Goal: Task Accomplishment & Management: Use online tool/utility

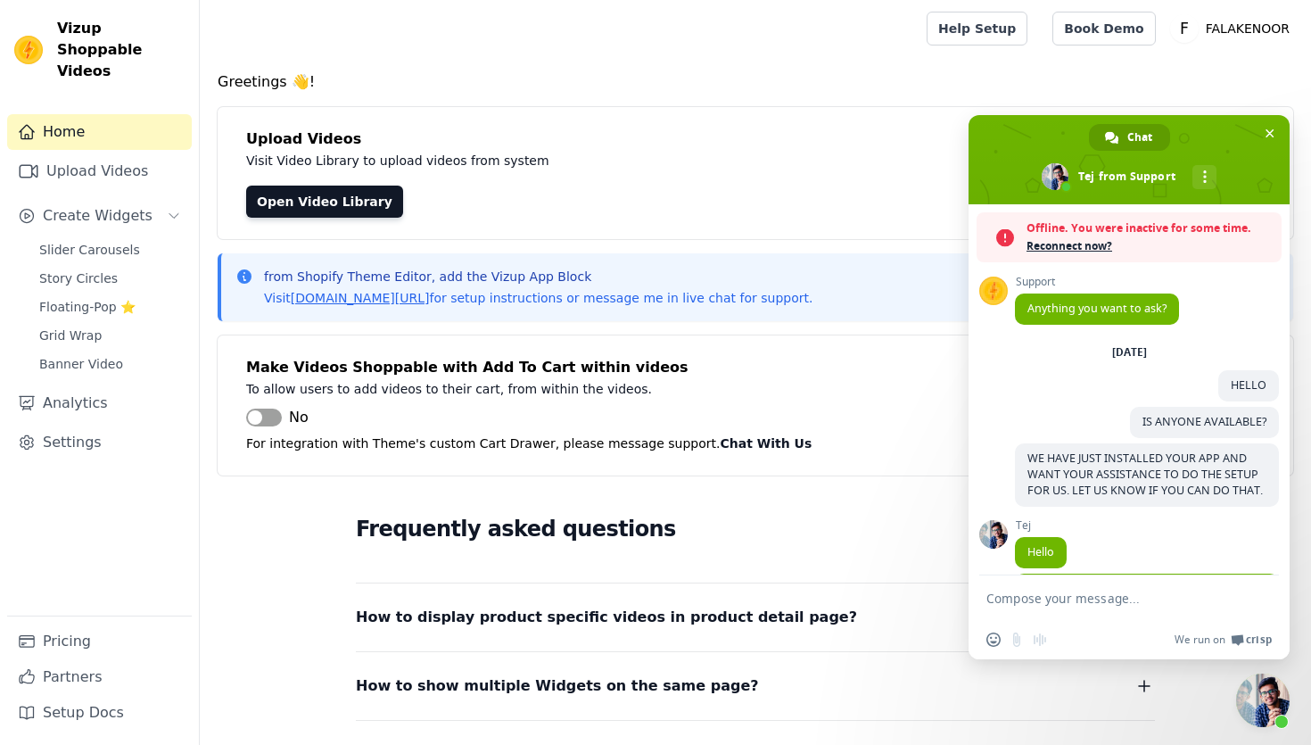
scroll to position [743, 0]
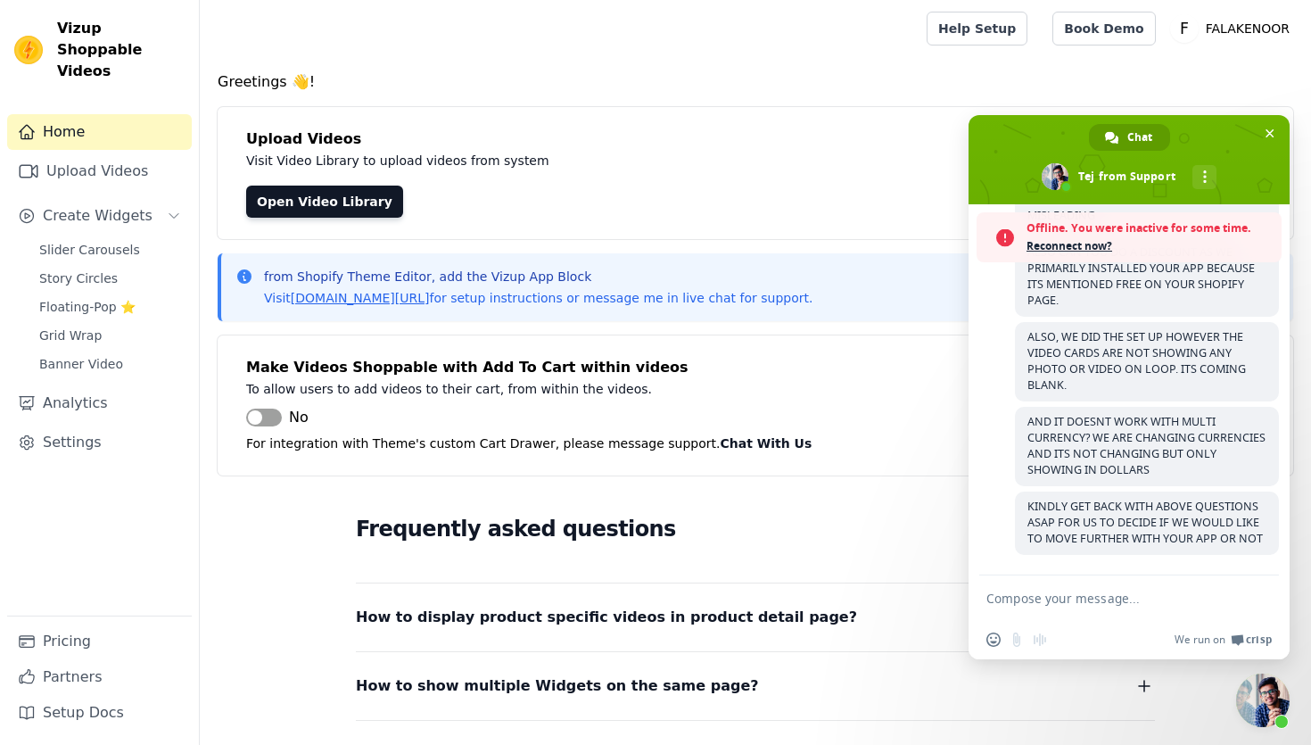
click at [1082, 249] on span "Reconnect now?" at bounding box center [1149, 246] width 246 height 18
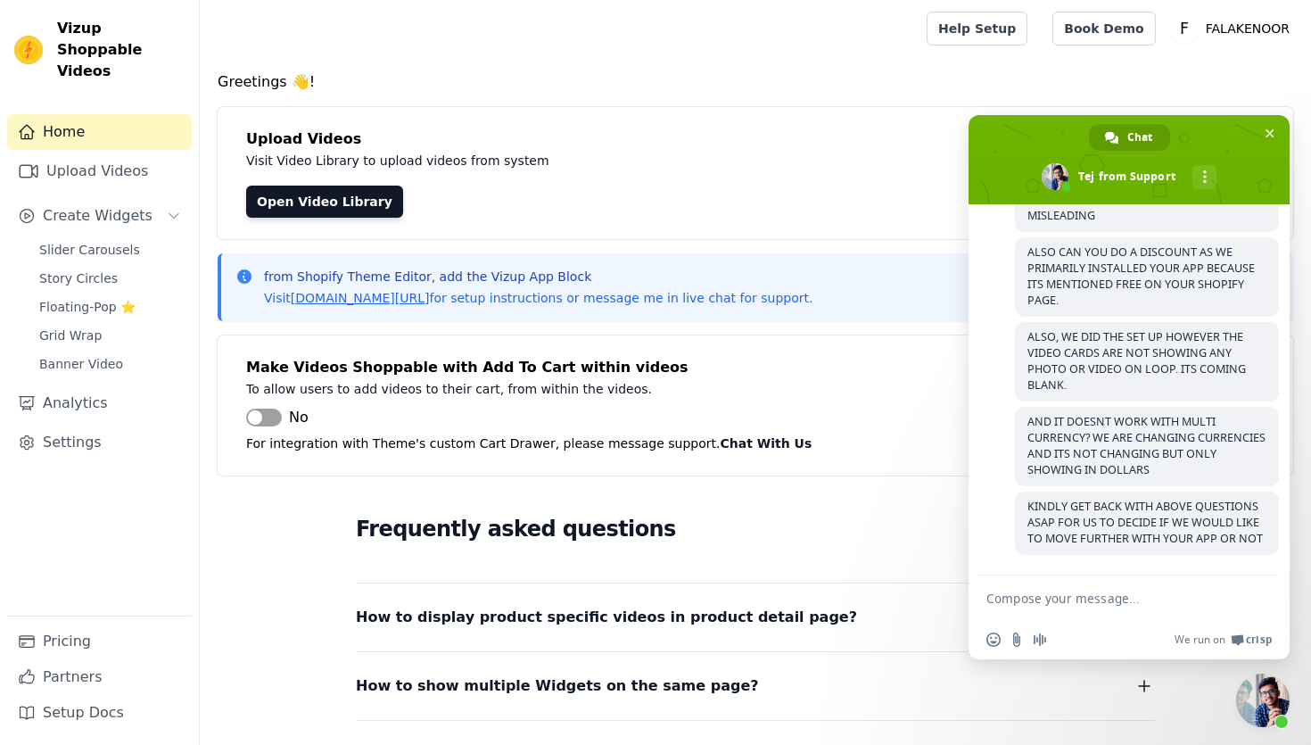
click at [1083, 591] on textarea "Compose your message..." at bounding box center [1109, 598] width 246 height 16
type textarea "???"
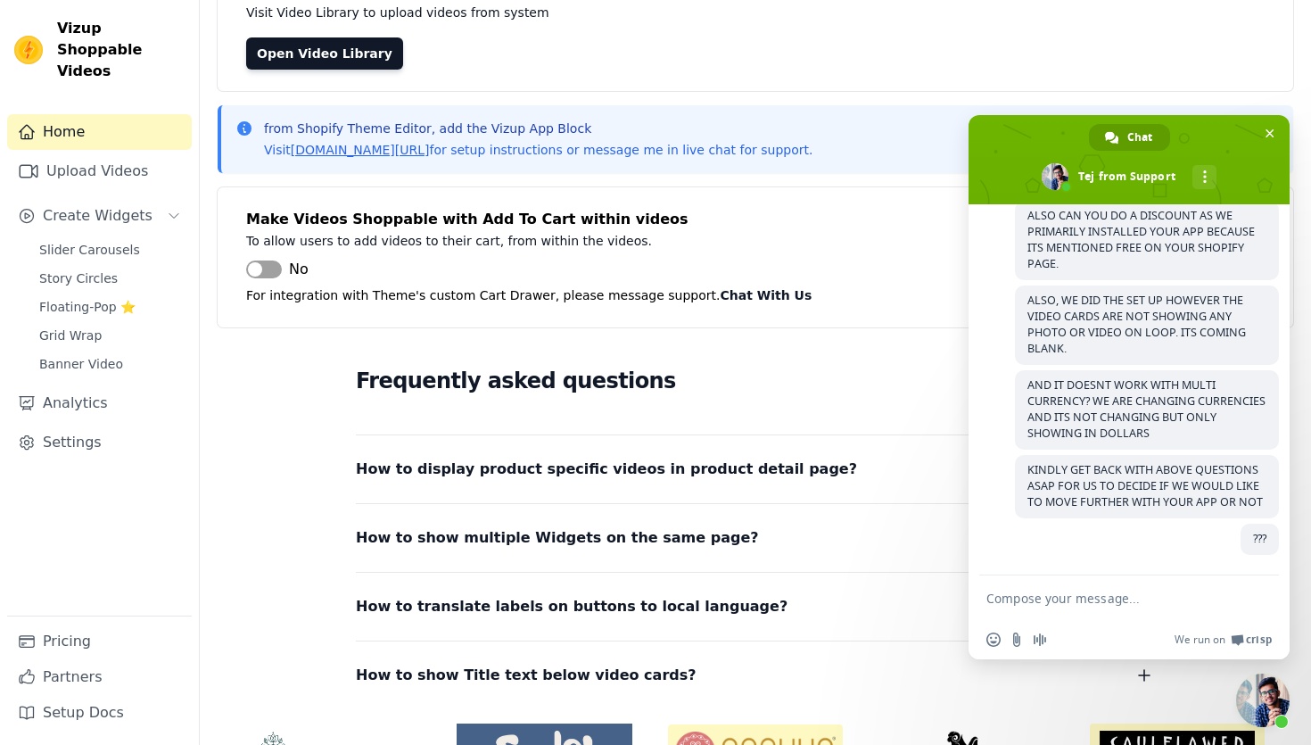
scroll to position [157, 0]
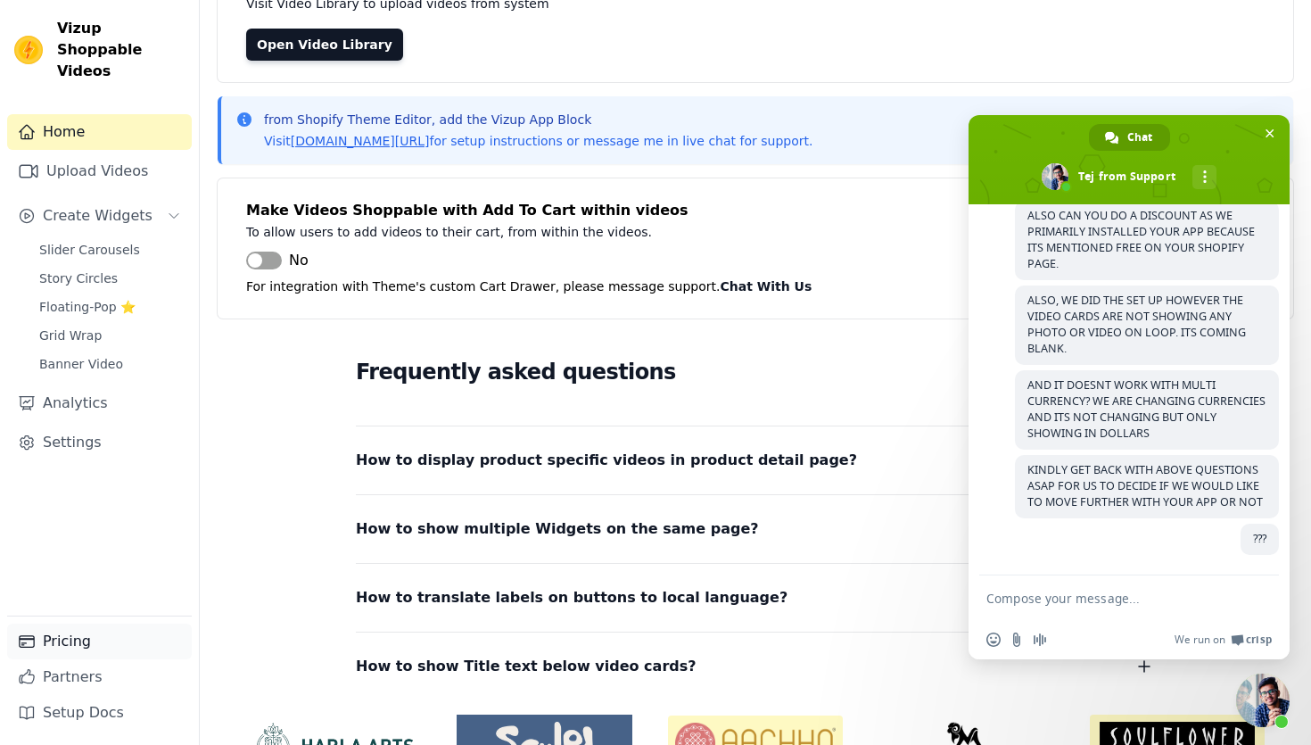
click at [67, 651] on link "Pricing" at bounding box center [99, 641] width 185 height 36
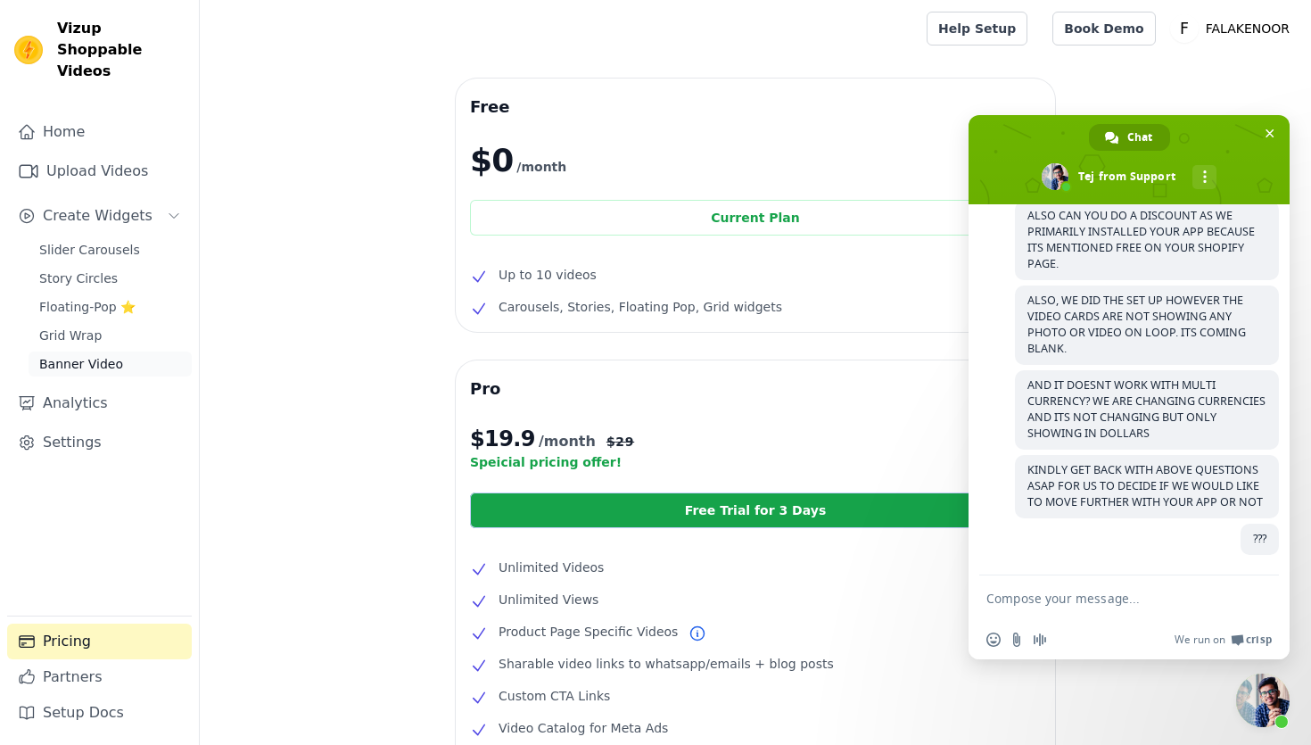
click at [121, 351] on link "Banner Video" at bounding box center [110, 363] width 163 height 25
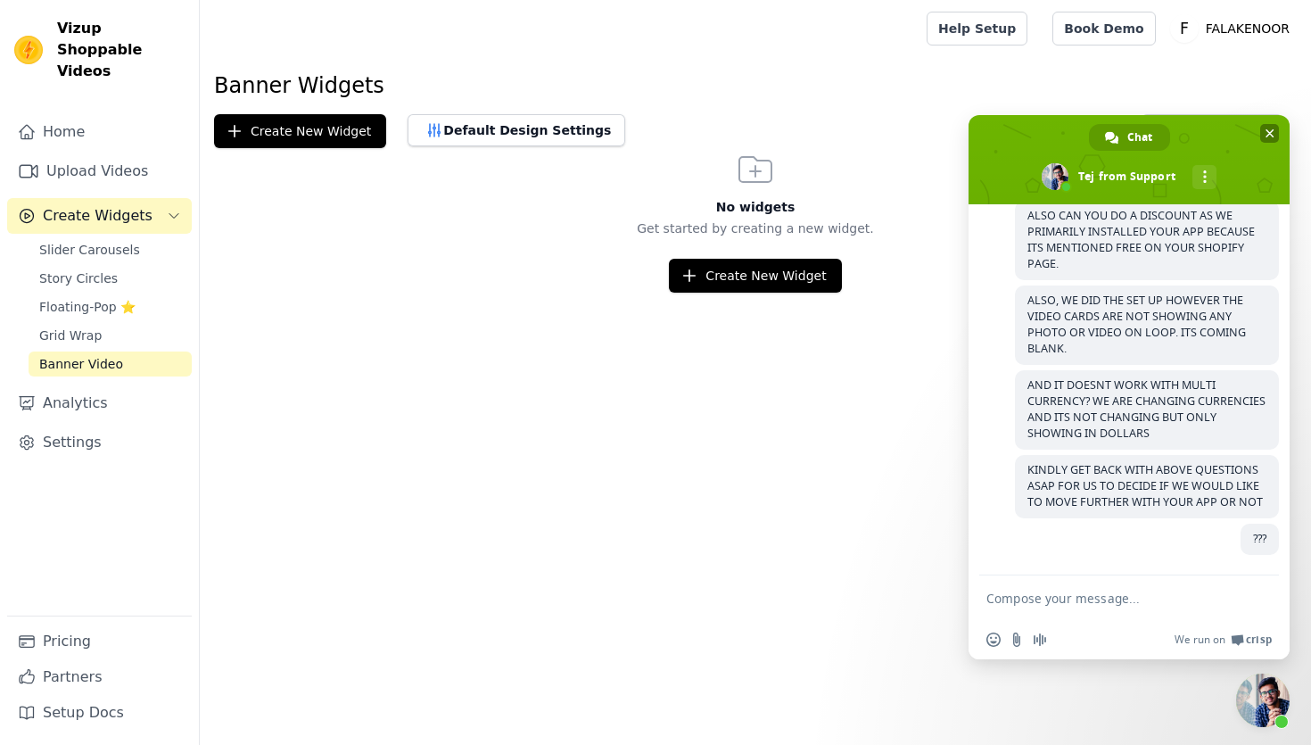
click at [1267, 126] on span "Close chat" at bounding box center [1269, 133] width 19 height 19
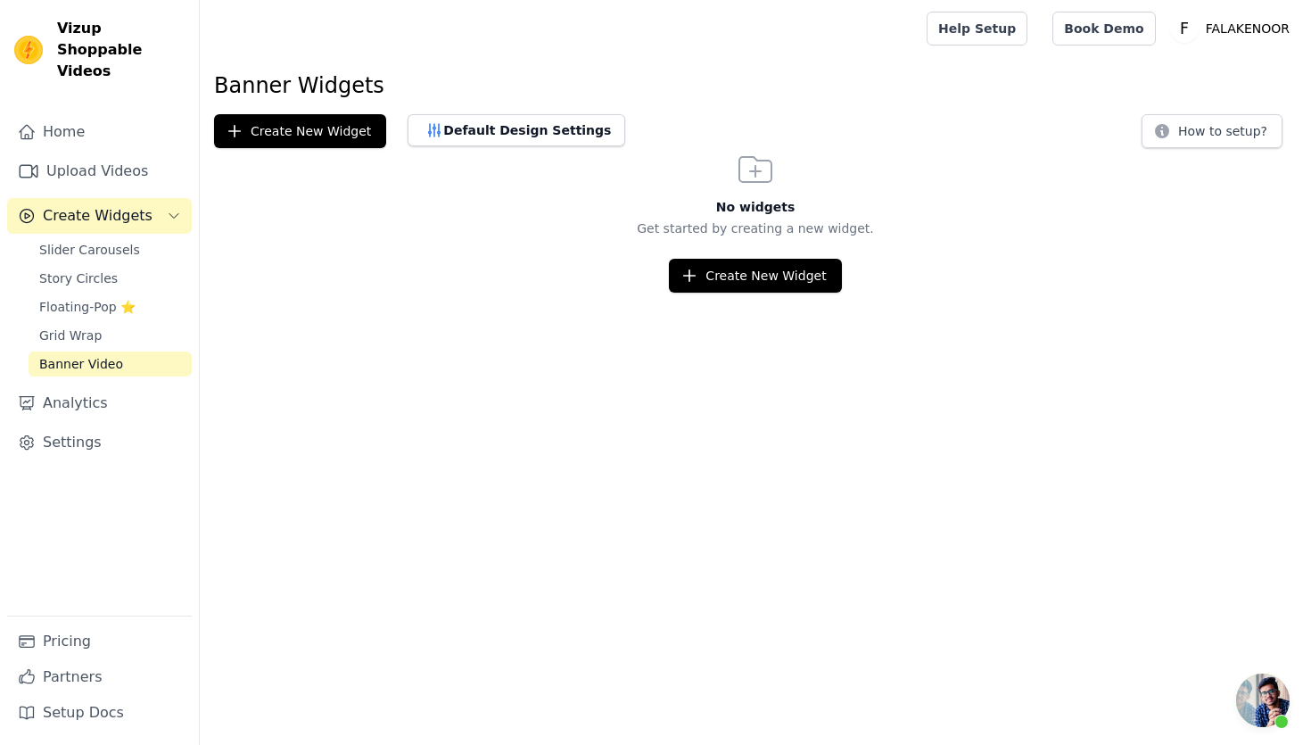
click at [742, 292] on html "Vizup Shoppable Videos Home Upload Videos Create Widgets Slider Carousels Story…" at bounding box center [655, 146] width 1311 height 292
click at [749, 280] on button "Create New Widget" at bounding box center [755, 276] width 172 height 34
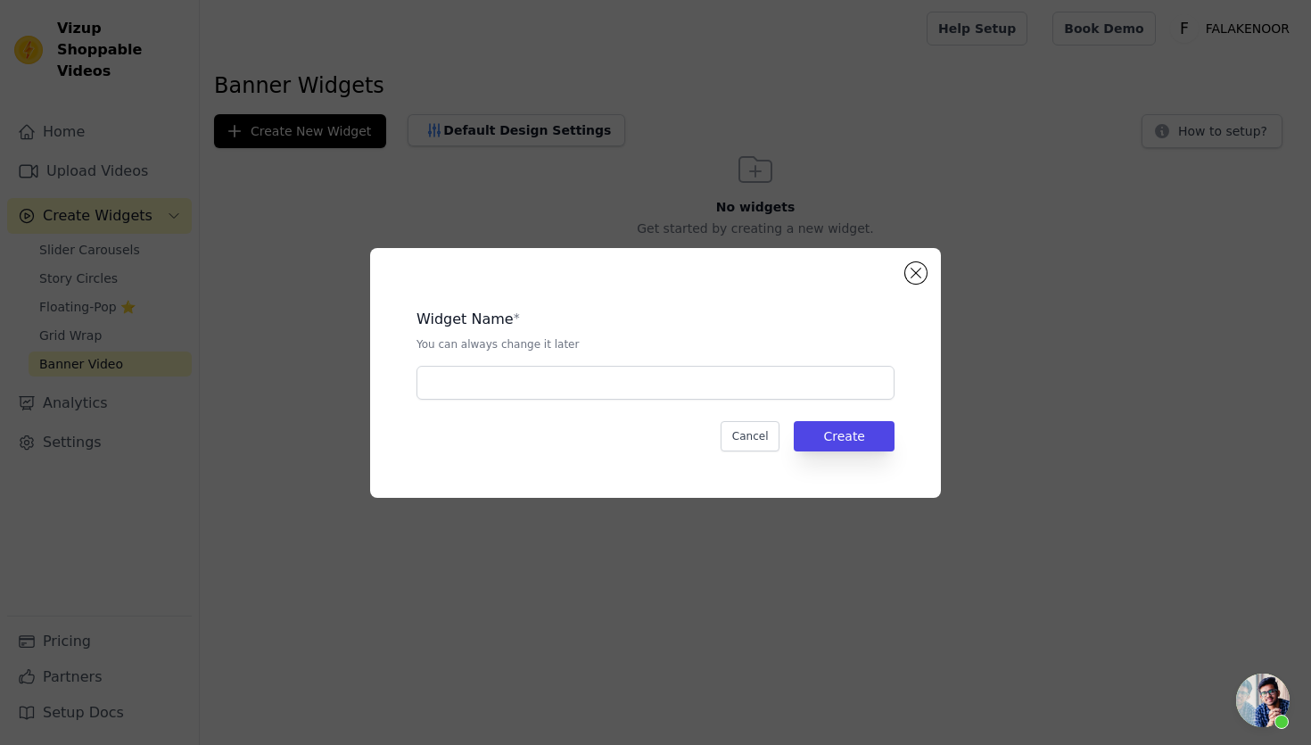
click at [45, 646] on div "Widget Name * You can always change it later Cancel Create" at bounding box center [655, 372] width 1311 height 745
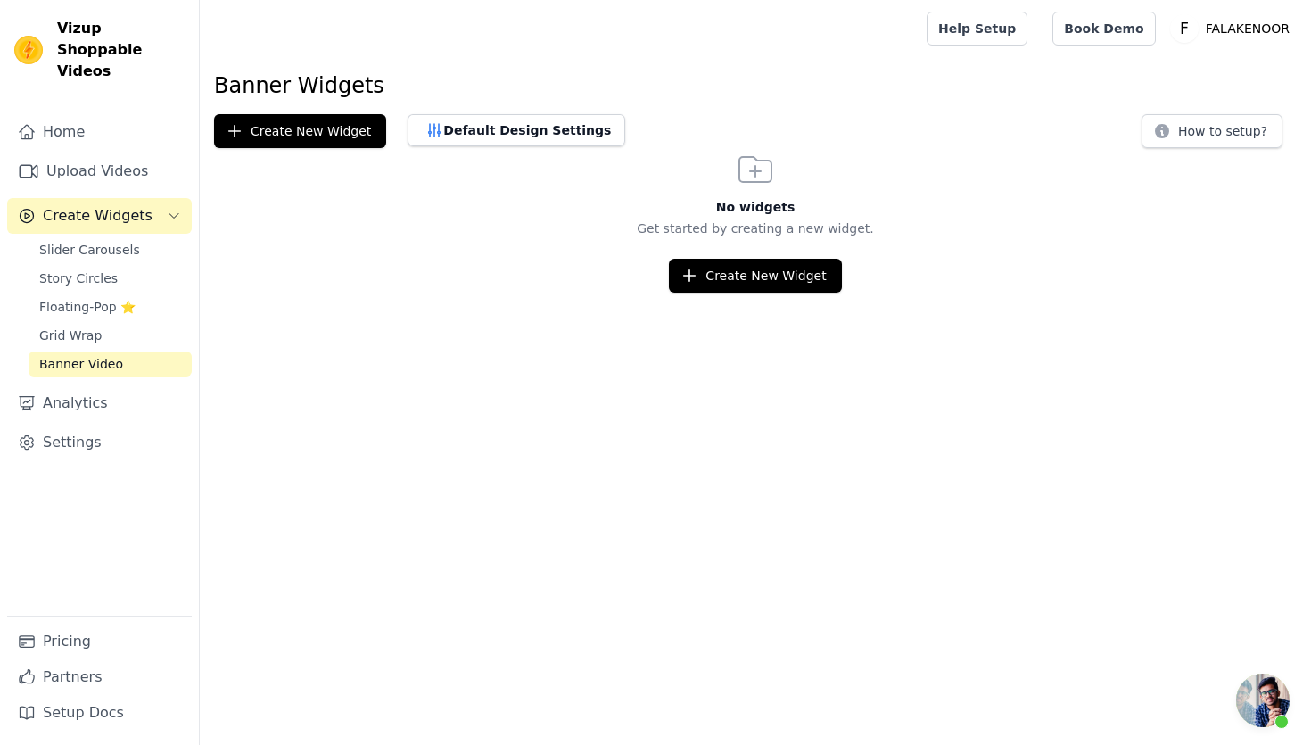
click at [45, 646] on link "Pricing" at bounding box center [99, 641] width 185 height 36
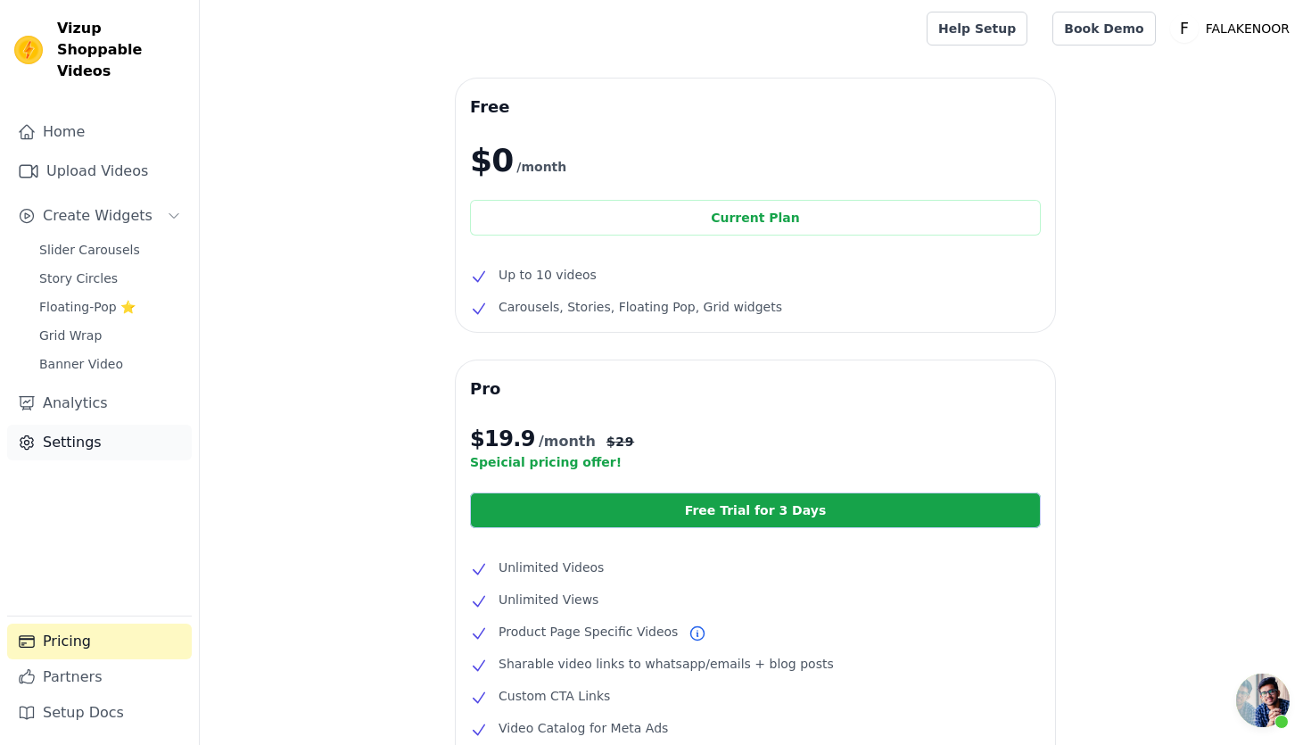
click at [105, 424] on link "Settings" at bounding box center [99, 442] width 185 height 36
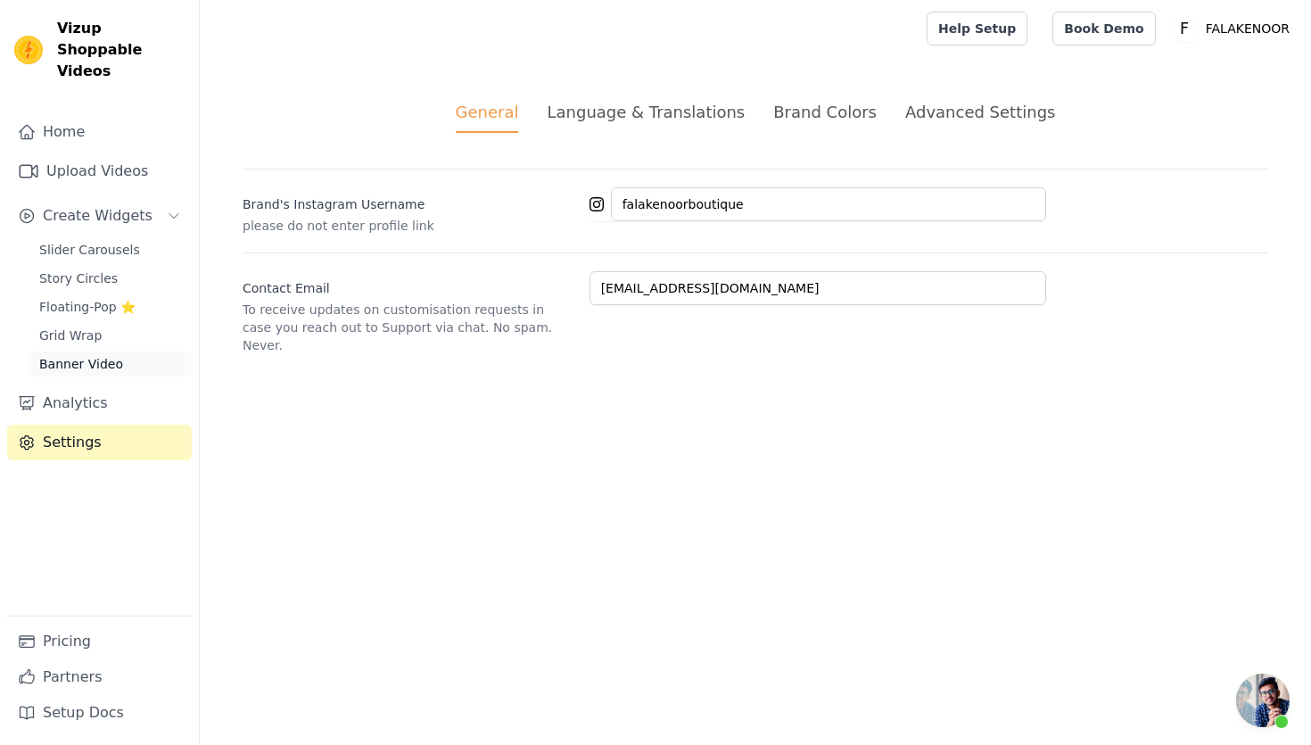
click at [78, 355] on span "Banner Video" at bounding box center [81, 364] width 84 height 18
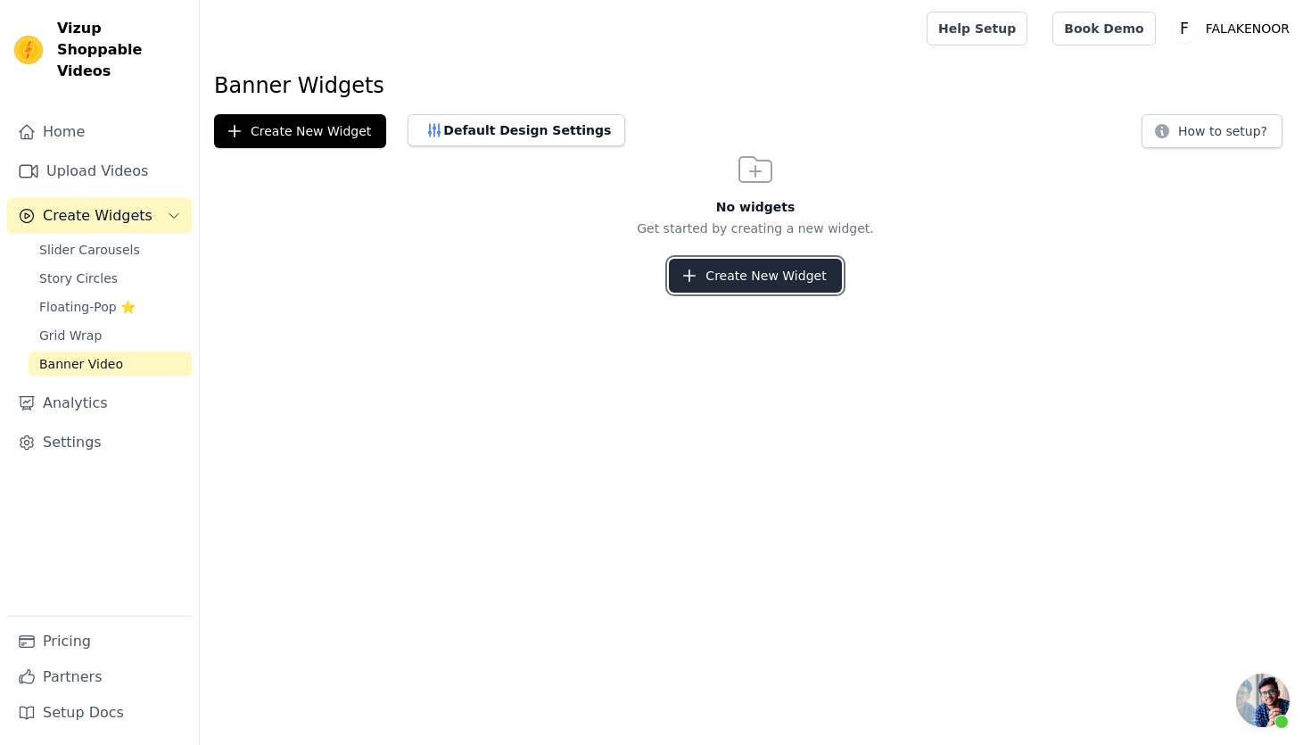
click at [770, 266] on button "Create New Widget" at bounding box center [755, 276] width 172 height 34
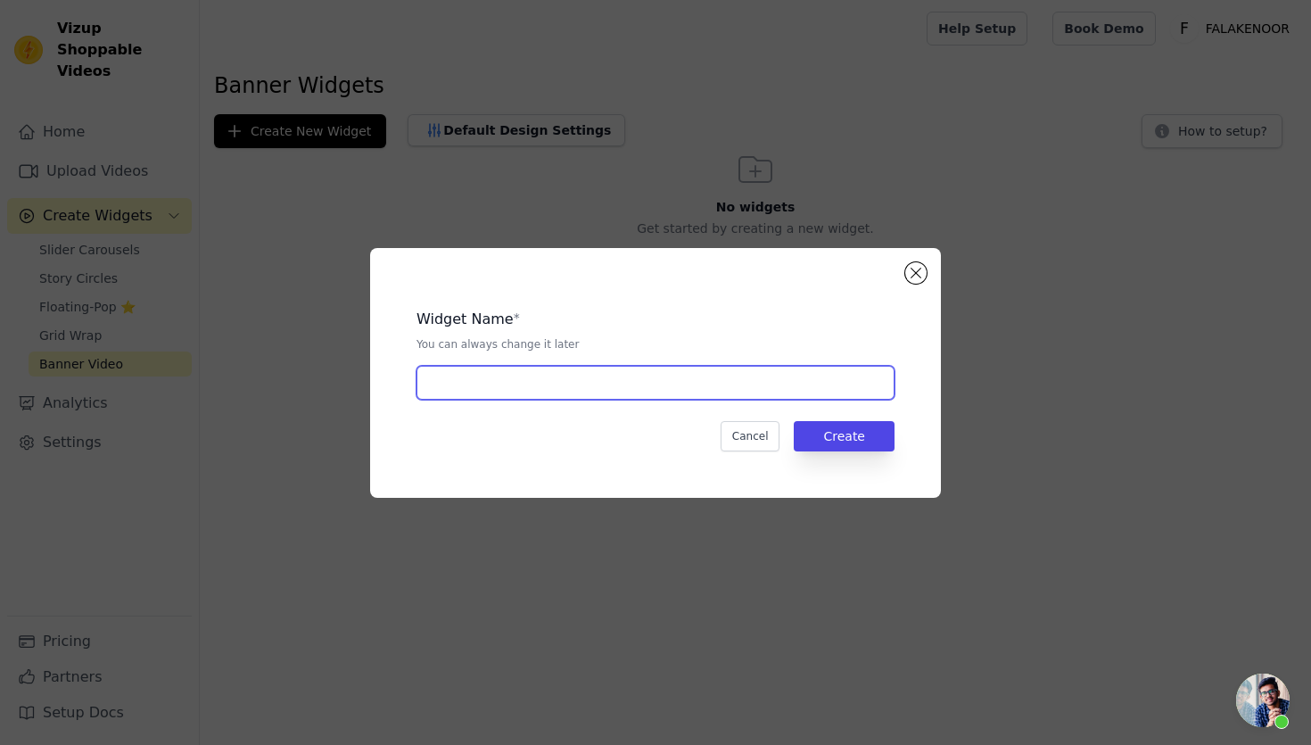
click at [596, 394] on input "text" at bounding box center [655, 383] width 478 height 34
type input "SAMPLE"
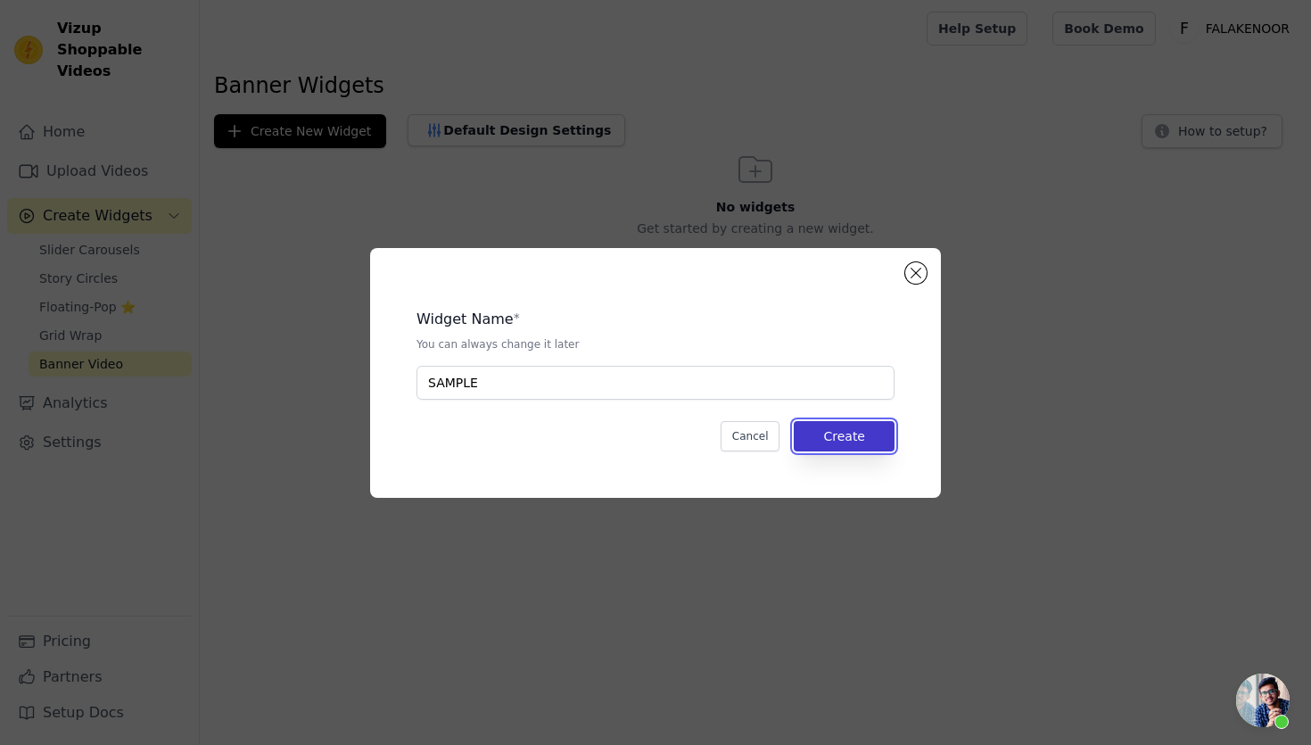
click at [861, 431] on button "Create" at bounding box center [844, 436] width 101 height 30
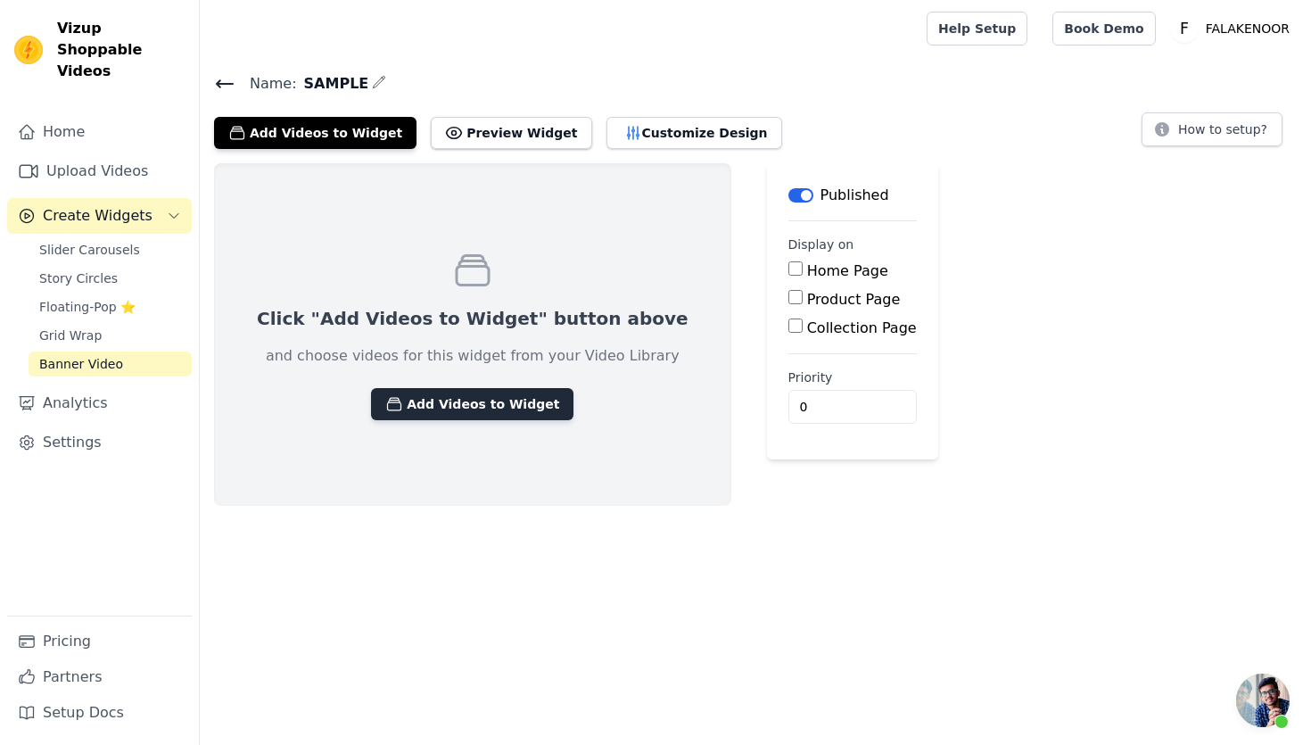
click at [458, 401] on button "Add Videos to Widget" at bounding box center [472, 404] width 202 height 32
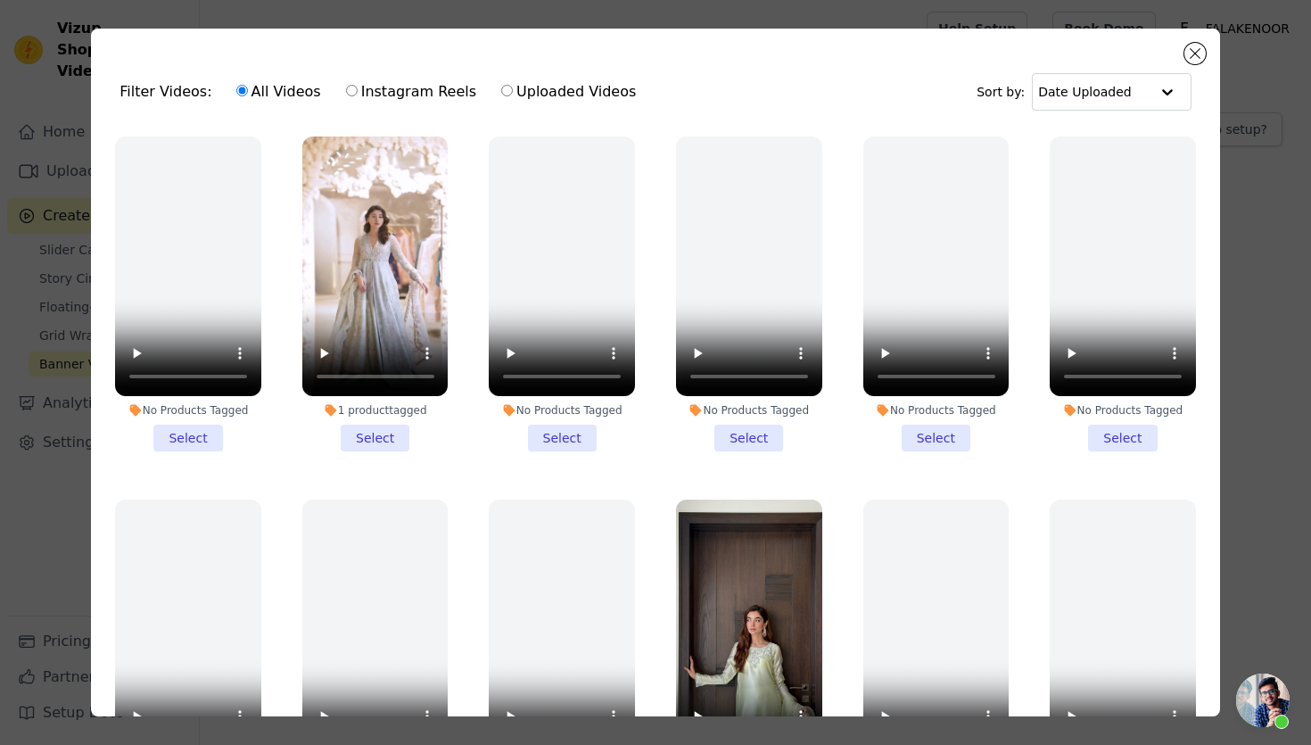
click at [1201, 61] on div "Filter Videos: All Videos Instagram Reels Uploaded Videos Sort by: Date Uploaded" at bounding box center [654, 92] width 1099 height 70
click at [1196, 54] on button "Close modal" at bounding box center [1194, 53] width 21 height 21
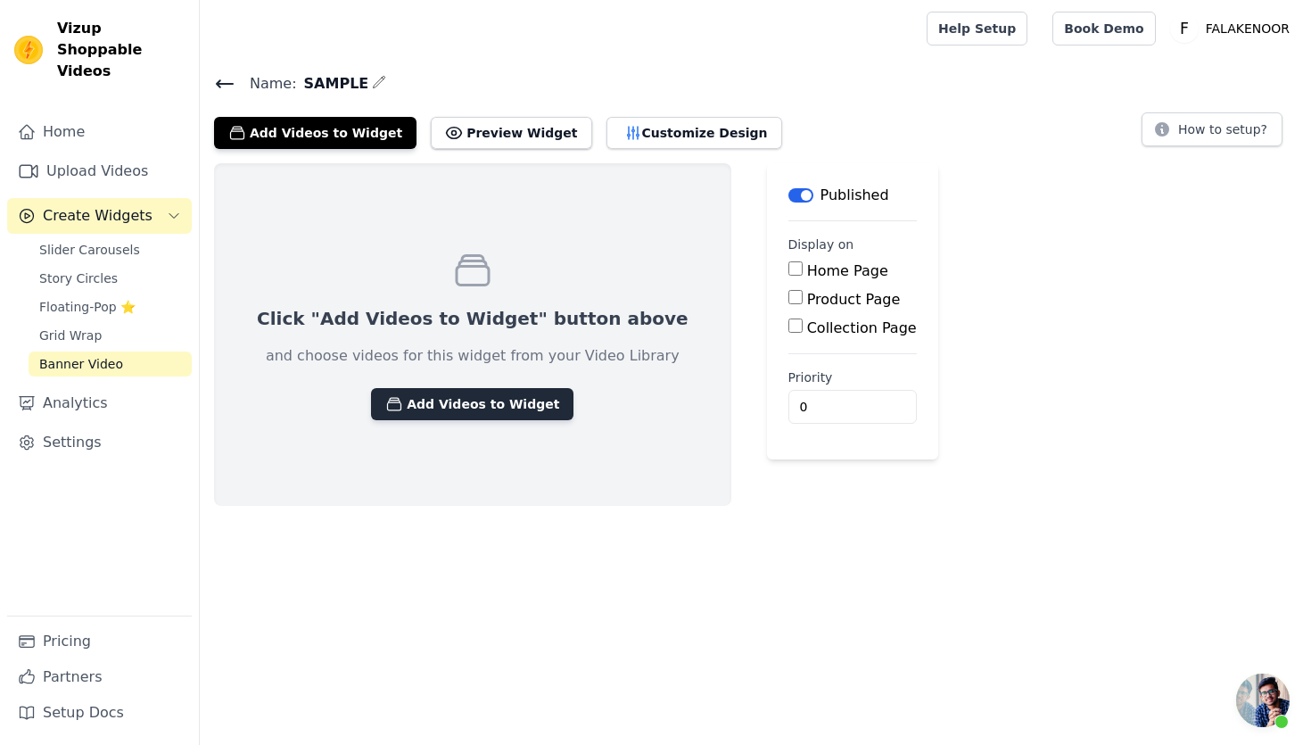
click at [473, 406] on button "Add Videos to Widget" at bounding box center [472, 404] width 202 height 32
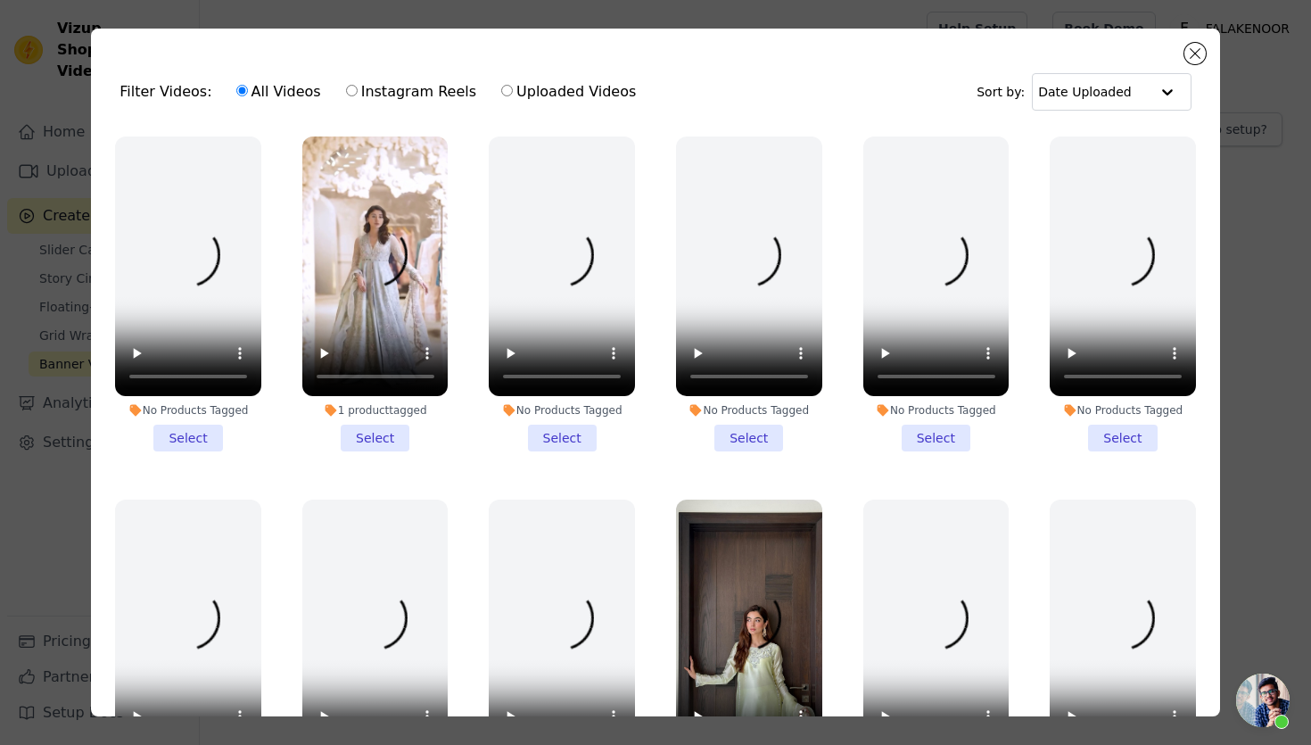
click at [387, 446] on li "1 product tagged Select" at bounding box center [375, 293] width 146 height 315
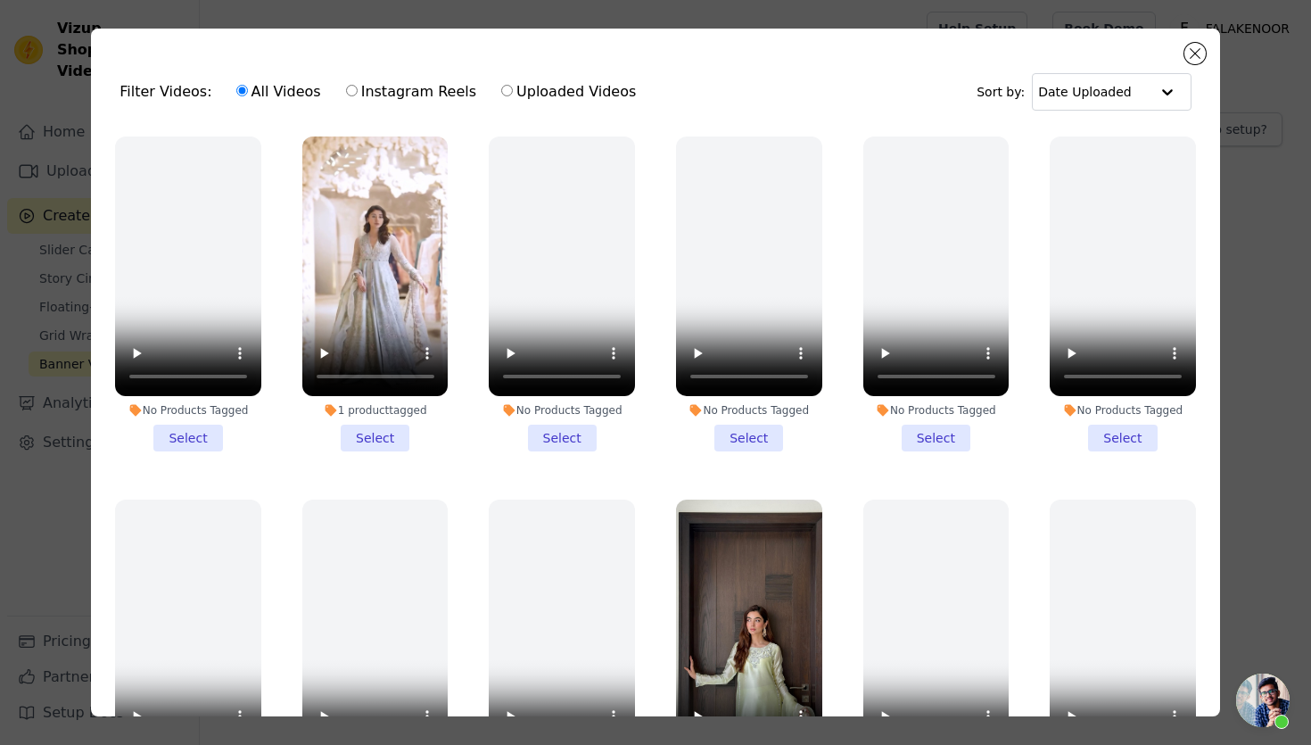
click at [0, 0] on input "1 product tagged Select" at bounding box center [0, 0] width 0 height 0
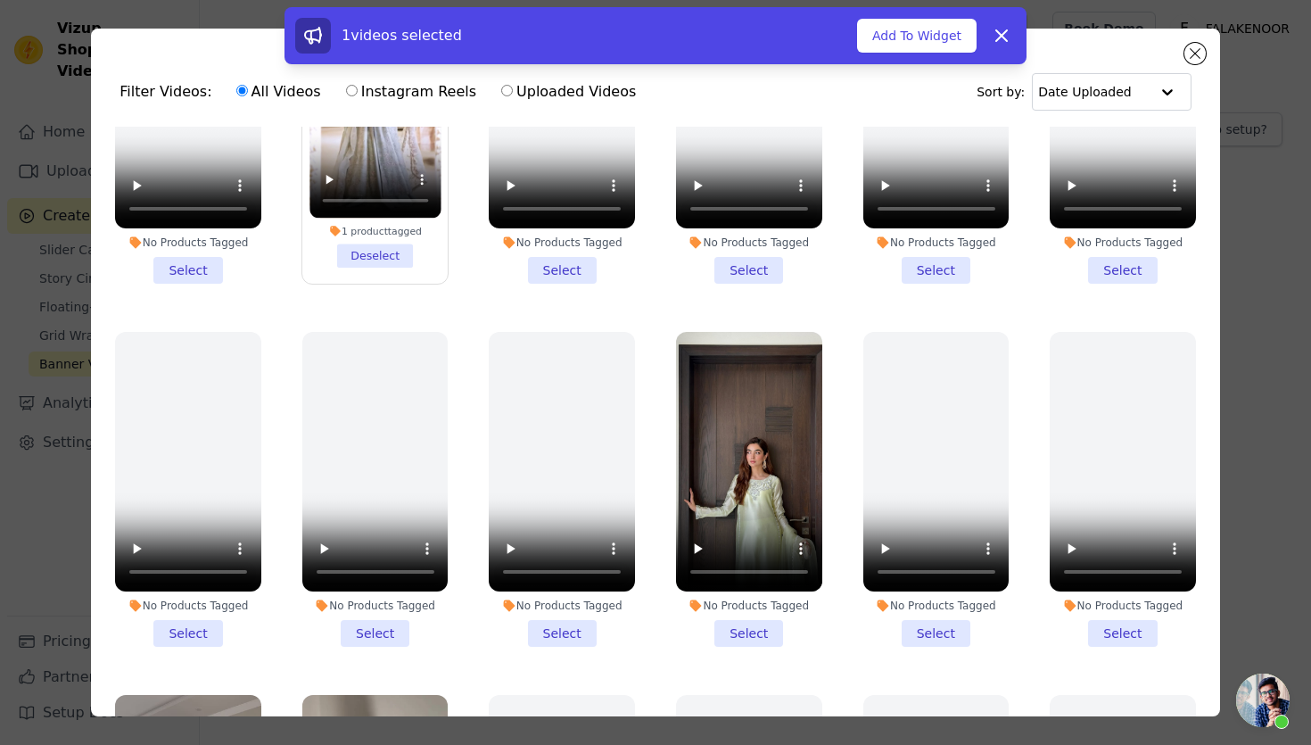
scroll to position [170, 0]
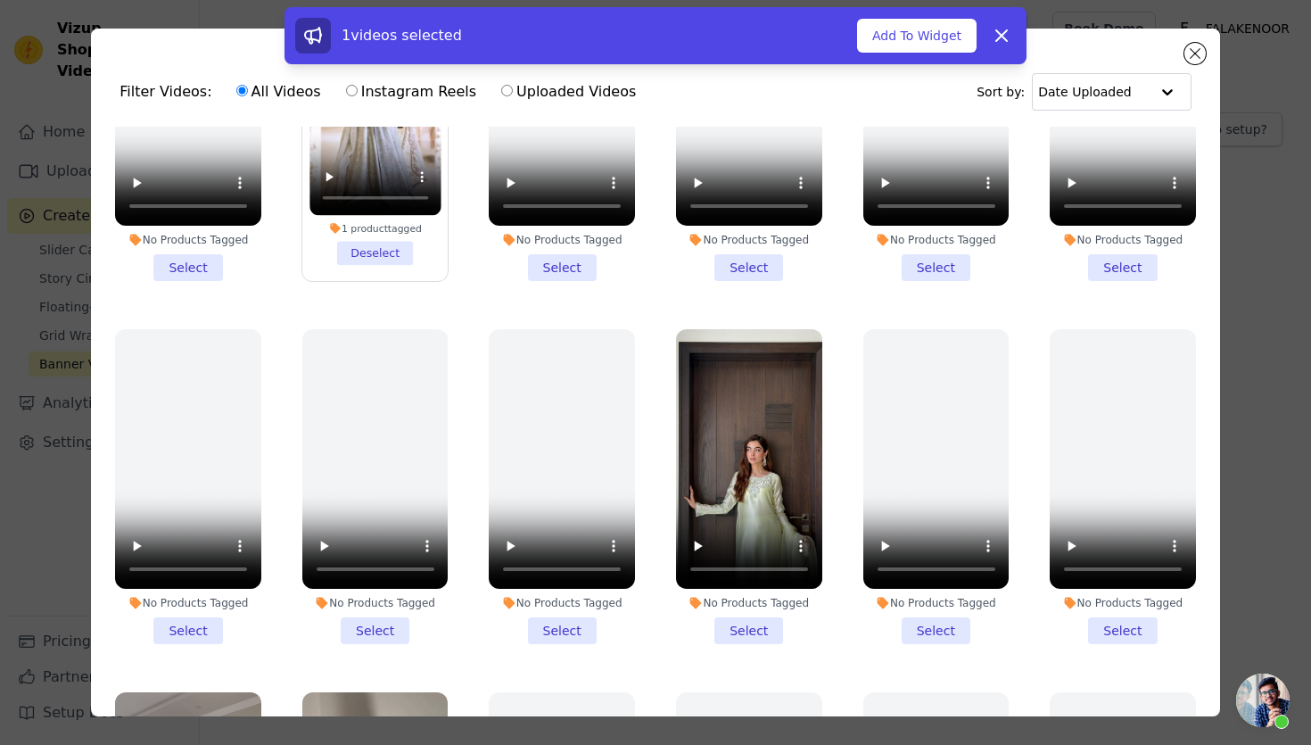
click at [757, 637] on li "No Products Tagged Select" at bounding box center [749, 486] width 146 height 315
click at [0, 0] on input "No Products Tagged Select" at bounding box center [0, 0] width 0 height 0
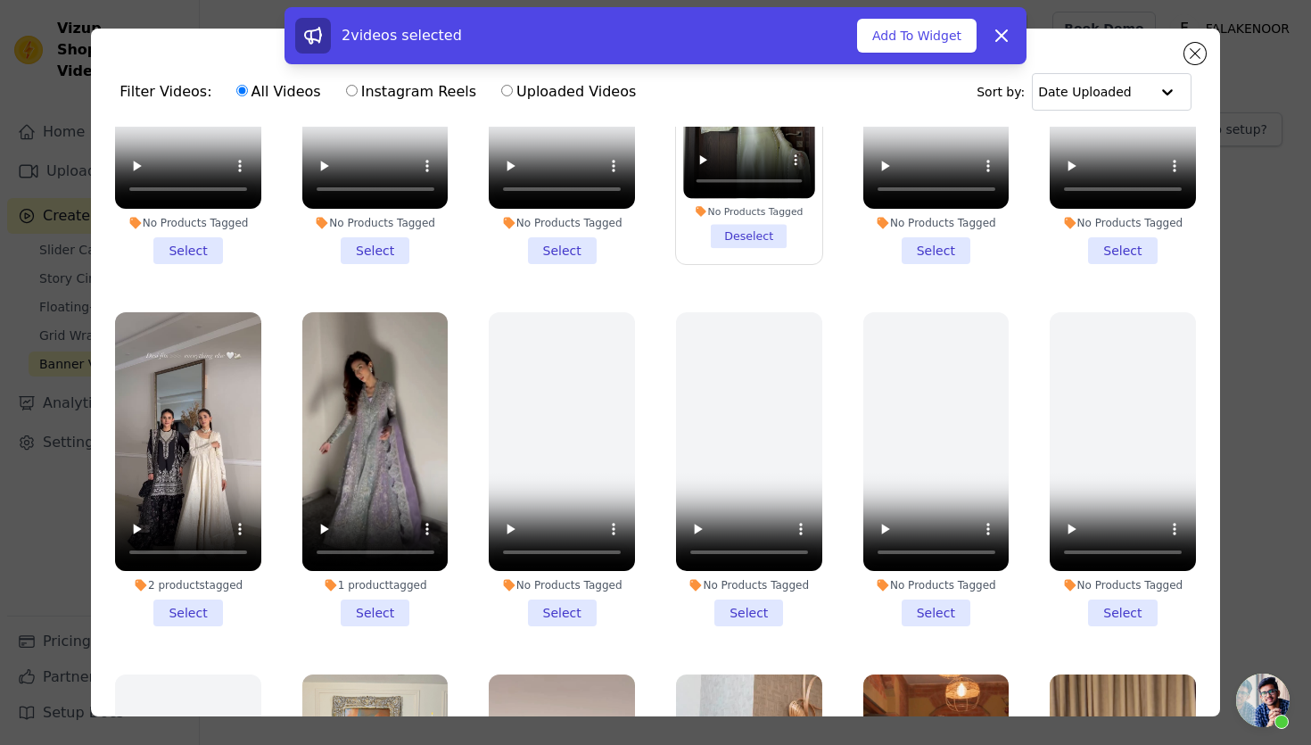
scroll to position [580, 0]
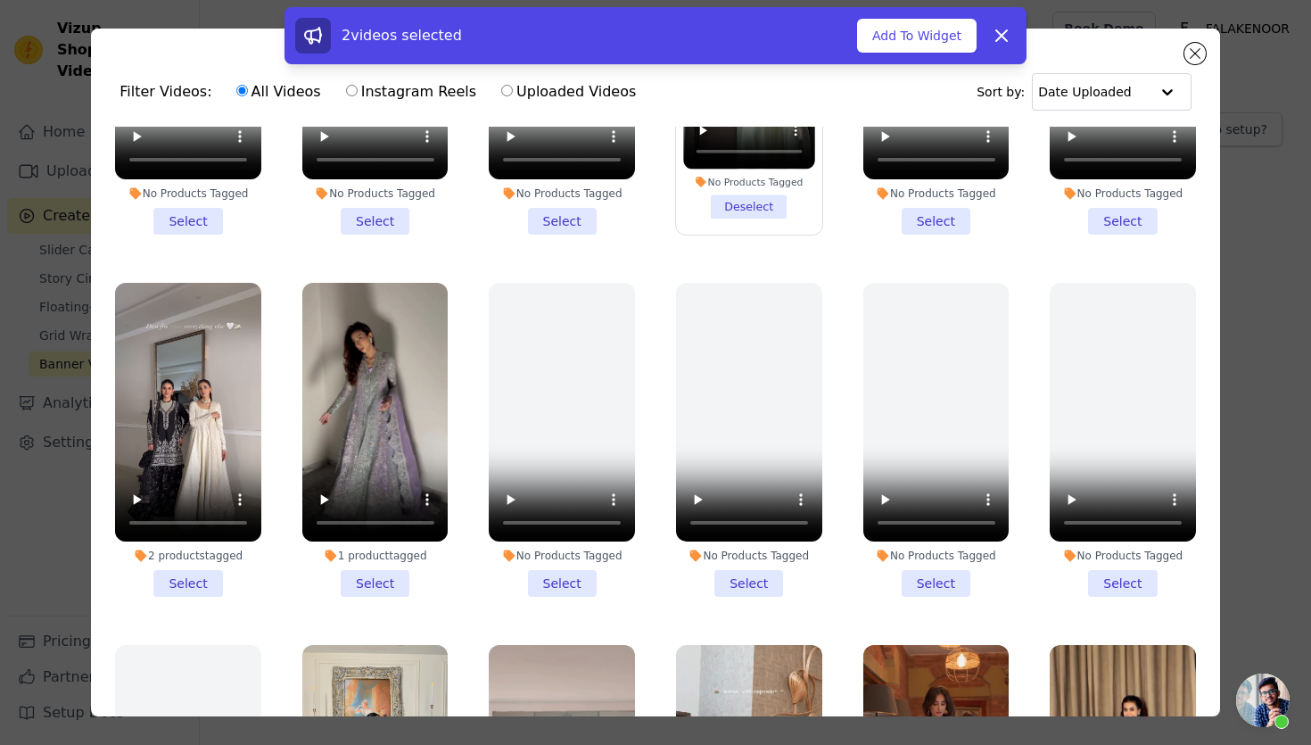
click at [377, 589] on li "1 product tagged Select" at bounding box center [375, 440] width 146 height 315
click at [0, 0] on input "1 product tagged Select" at bounding box center [0, 0] width 0 height 0
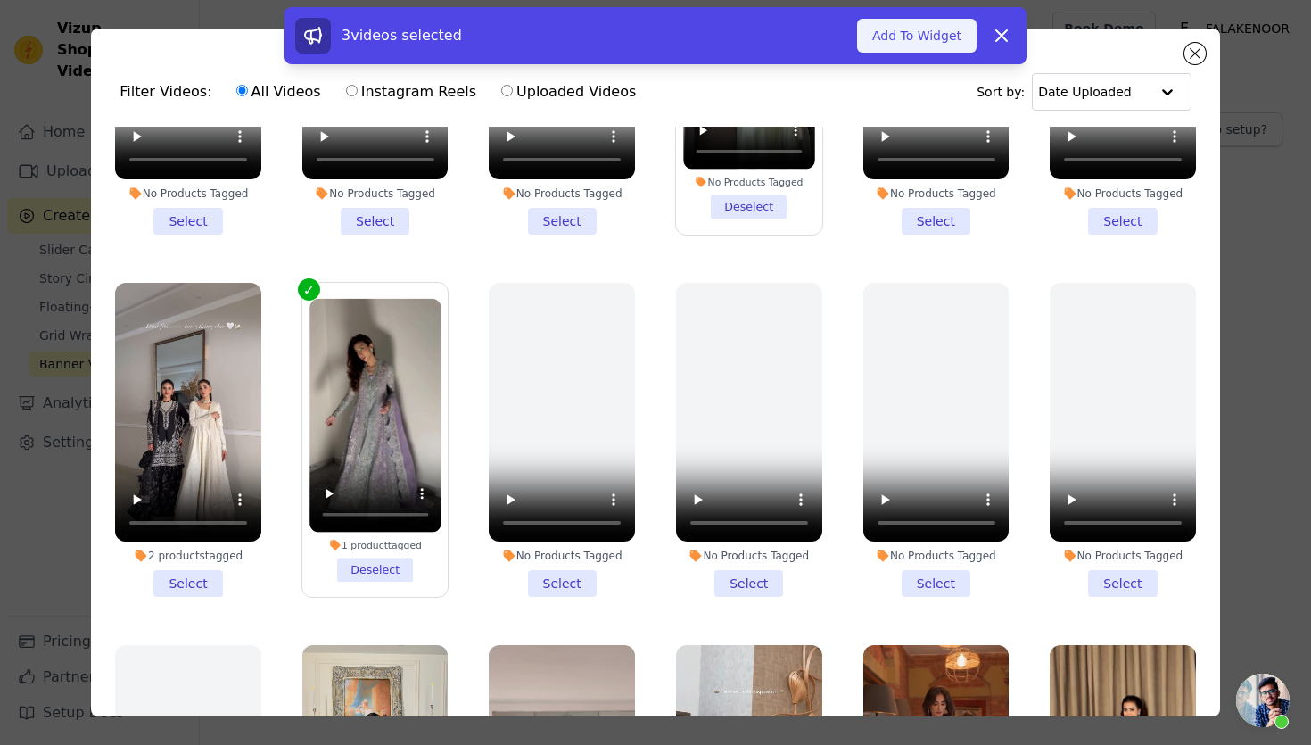
click at [938, 35] on button "Add To Widget" at bounding box center [916, 36] width 119 height 34
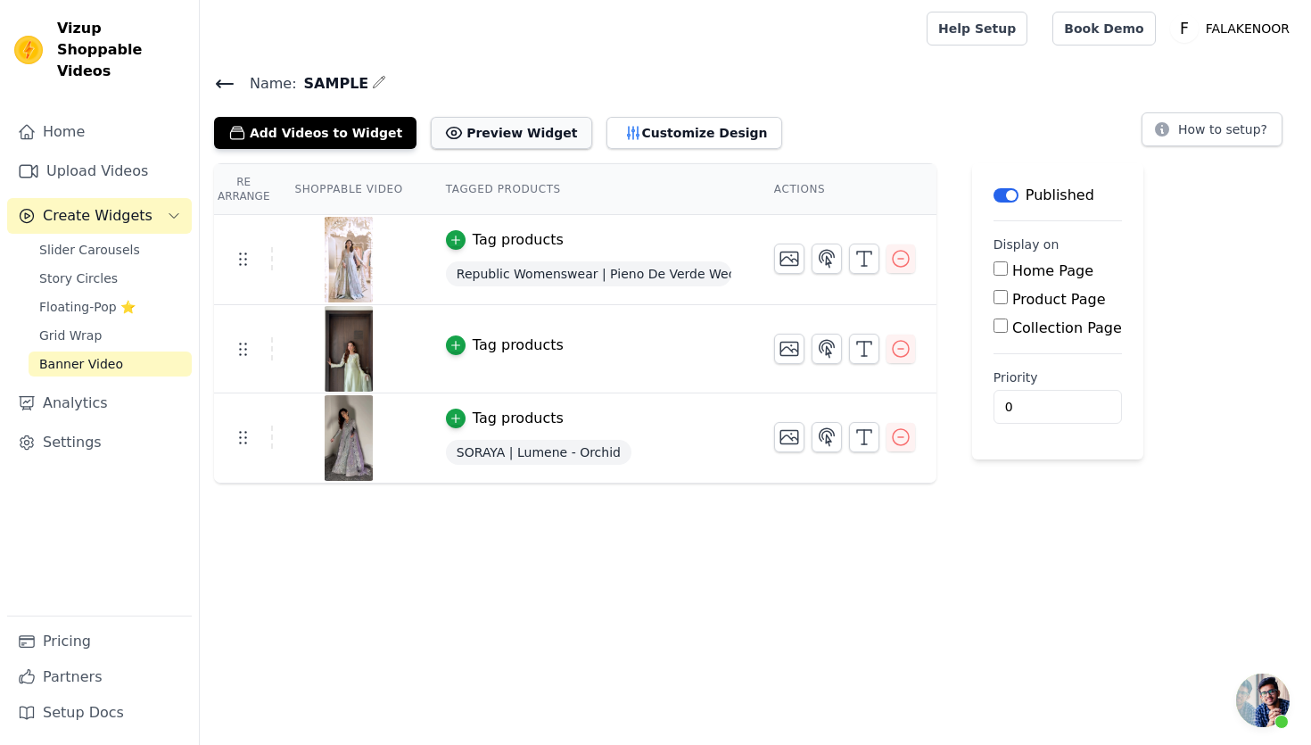
click at [451, 125] on button "Preview Widget" at bounding box center [511, 133] width 161 height 32
click at [1047, 276] on label "Home Page" at bounding box center [1052, 270] width 81 height 17
click at [1008, 276] on input "Home Page" at bounding box center [1000, 268] width 14 height 14
checkbox input "true"
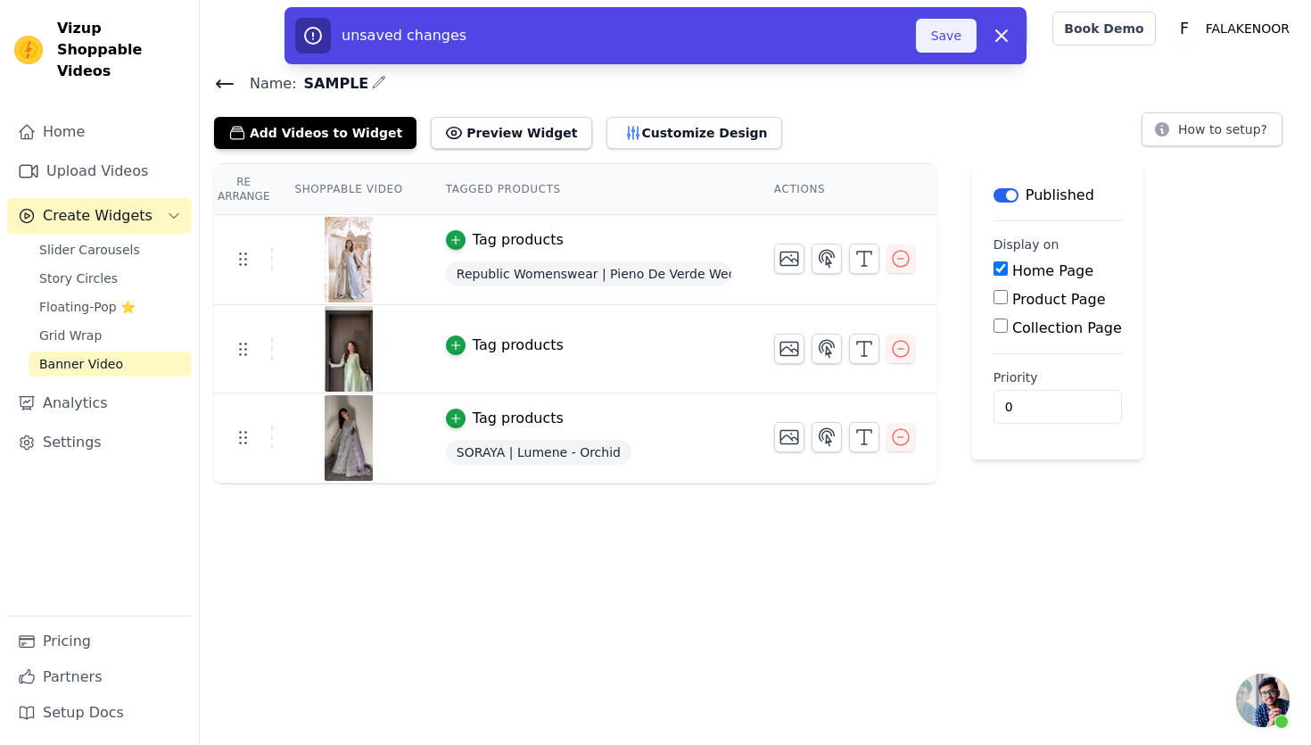
click at [942, 44] on button "Save" at bounding box center [946, 36] width 61 height 34
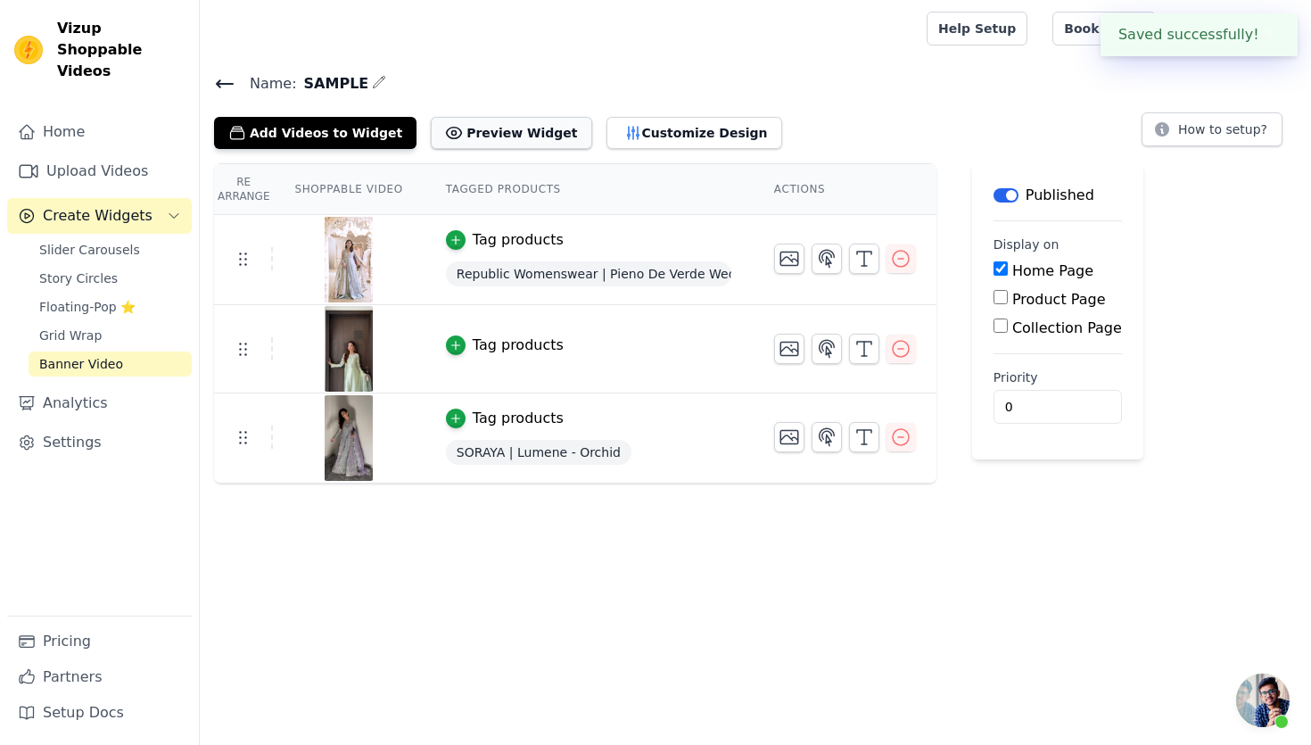
click at [431, 121] on button "Preview Widget" at bounding box center [511, 133] width 161 height 32
click at [515, 123] on button "Preview Widget" at bounding box center [511, 133] width 161 height 32
click at [615, 135] on button "Customize Design" at bounding box center [694, 133] width 176 height 32
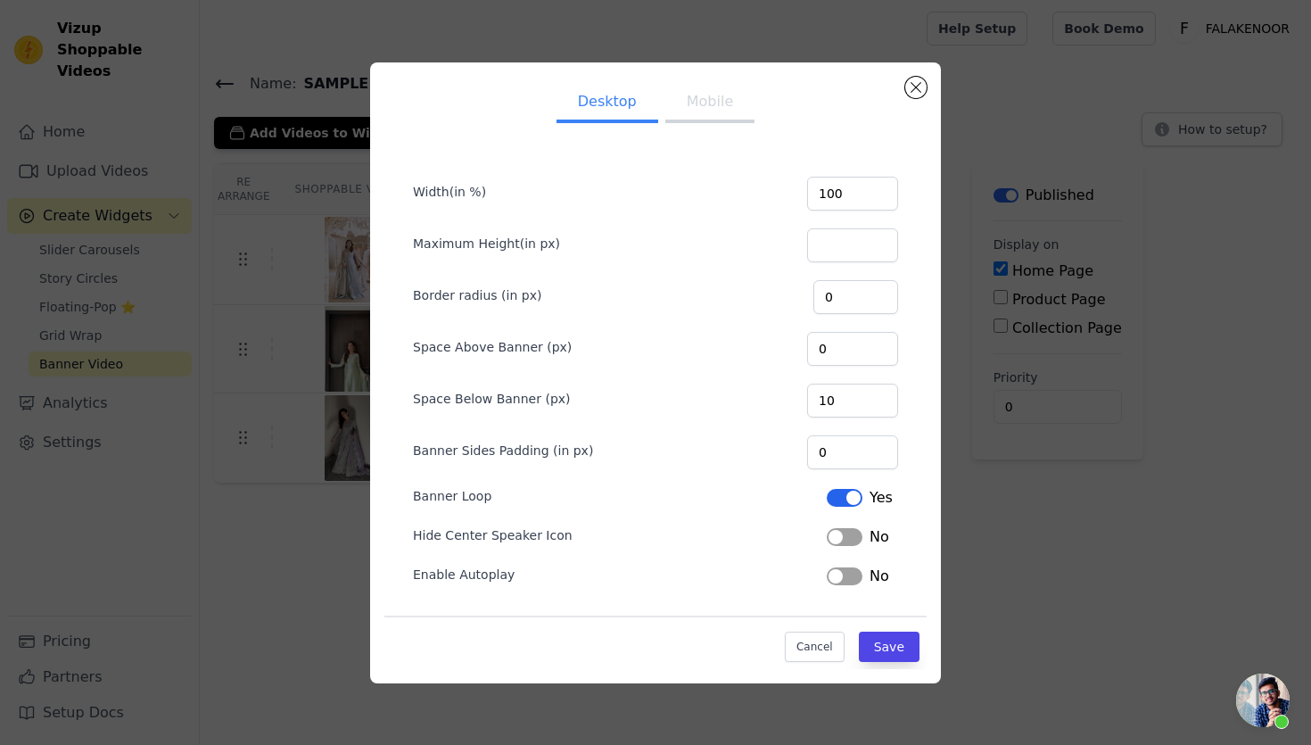
click at [696, 107] on button "Mobile" at bounding box center [709, 103] width 89 height 39
click at [613, 110] on button "Desktop" at bounding box center [607, 103] width 102 height 39
click at [878, 654] on button "Save" at bounding box center [889, 646] width 61 height 30
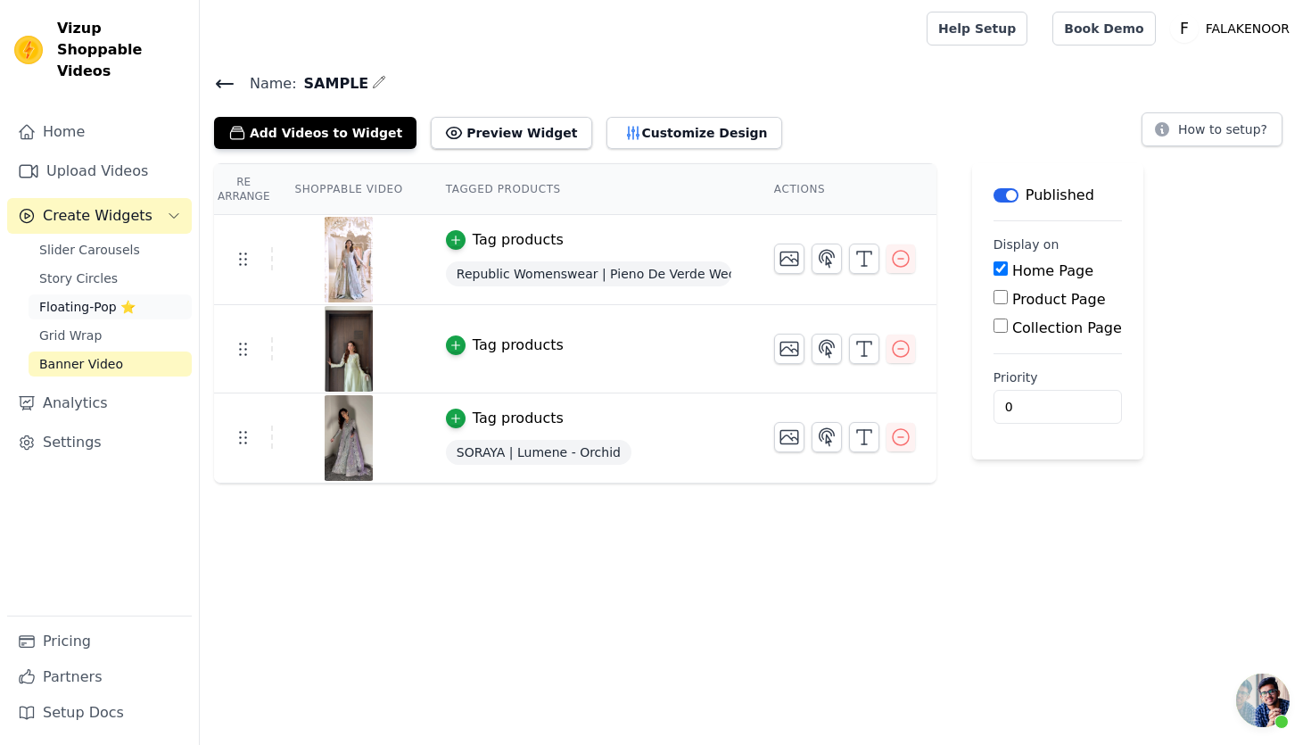
click at [113, 298] on span "Floating-Pop ⭐" at bounding box center [87, 307] width 96 height 18
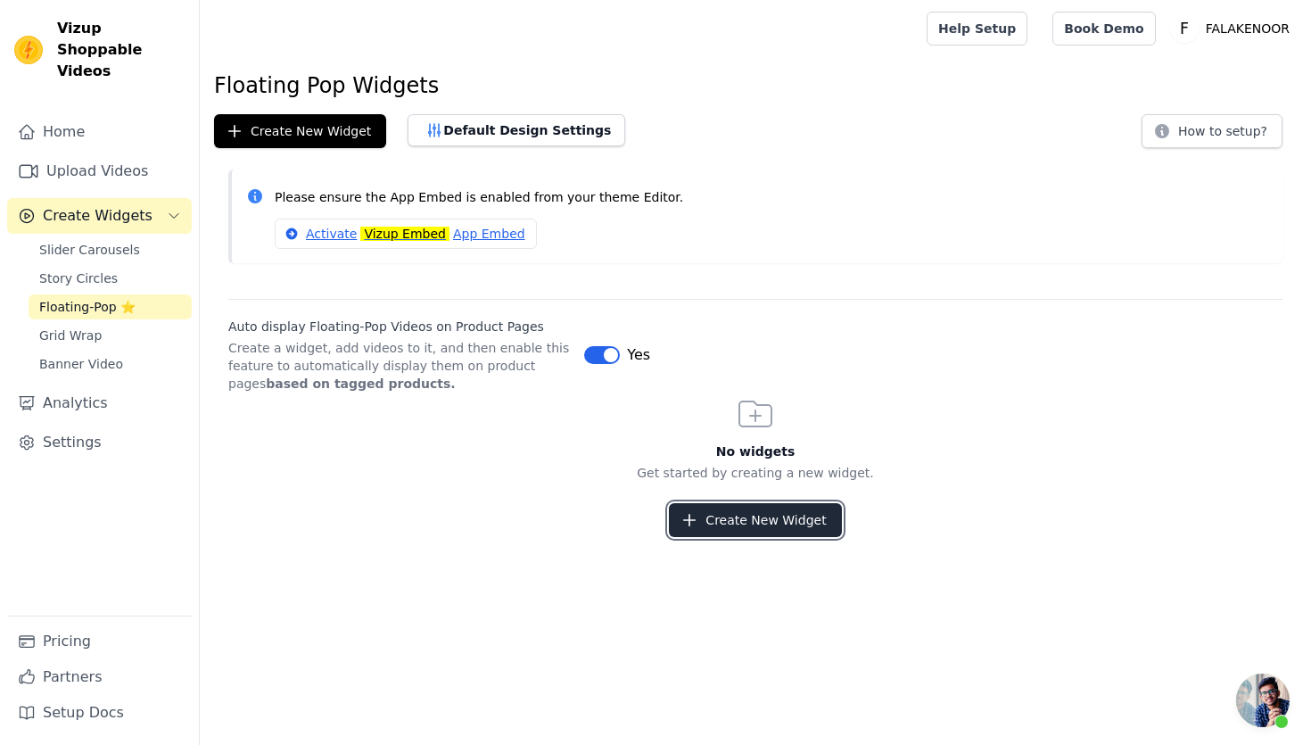
click at [745, 514] on button "Create New Widget" at bounding box center [755, 520] width 172 height 34
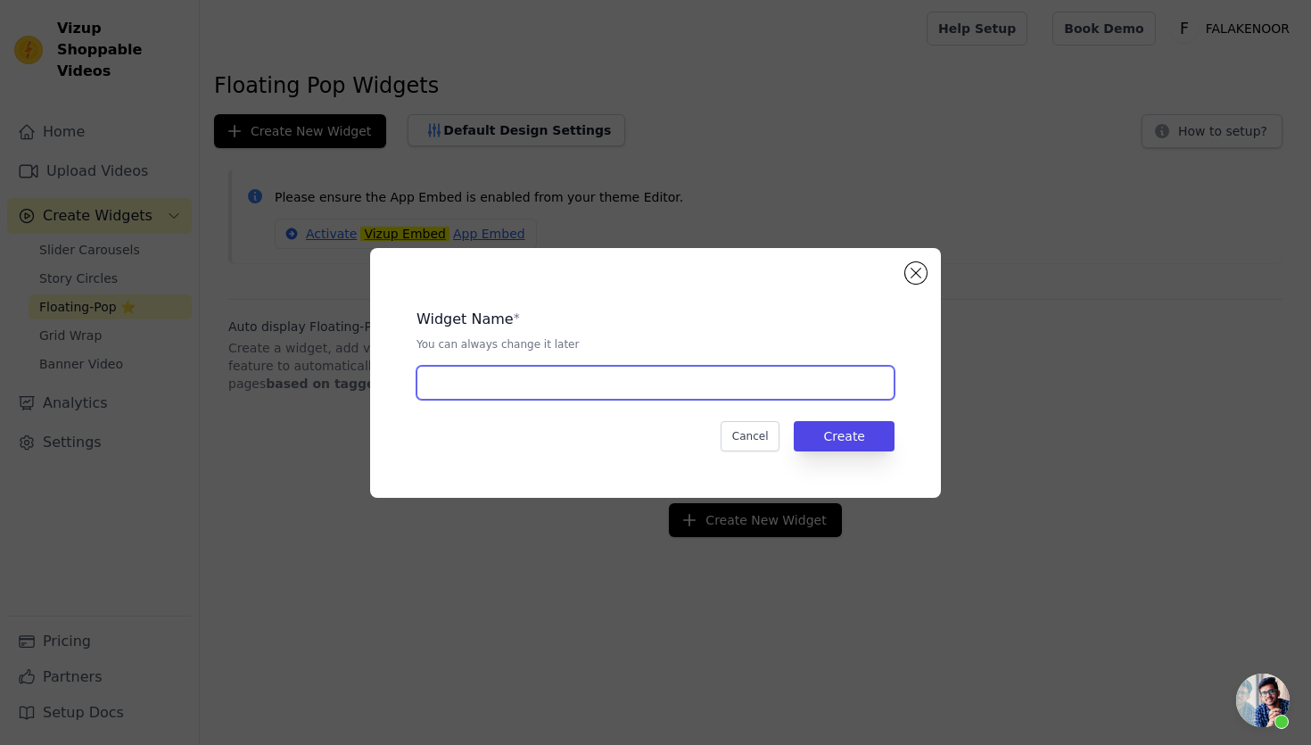
click at [624, 383] on input "text" at bounding box center [655, 383] width 478 height 34
type input "SAMPLE"
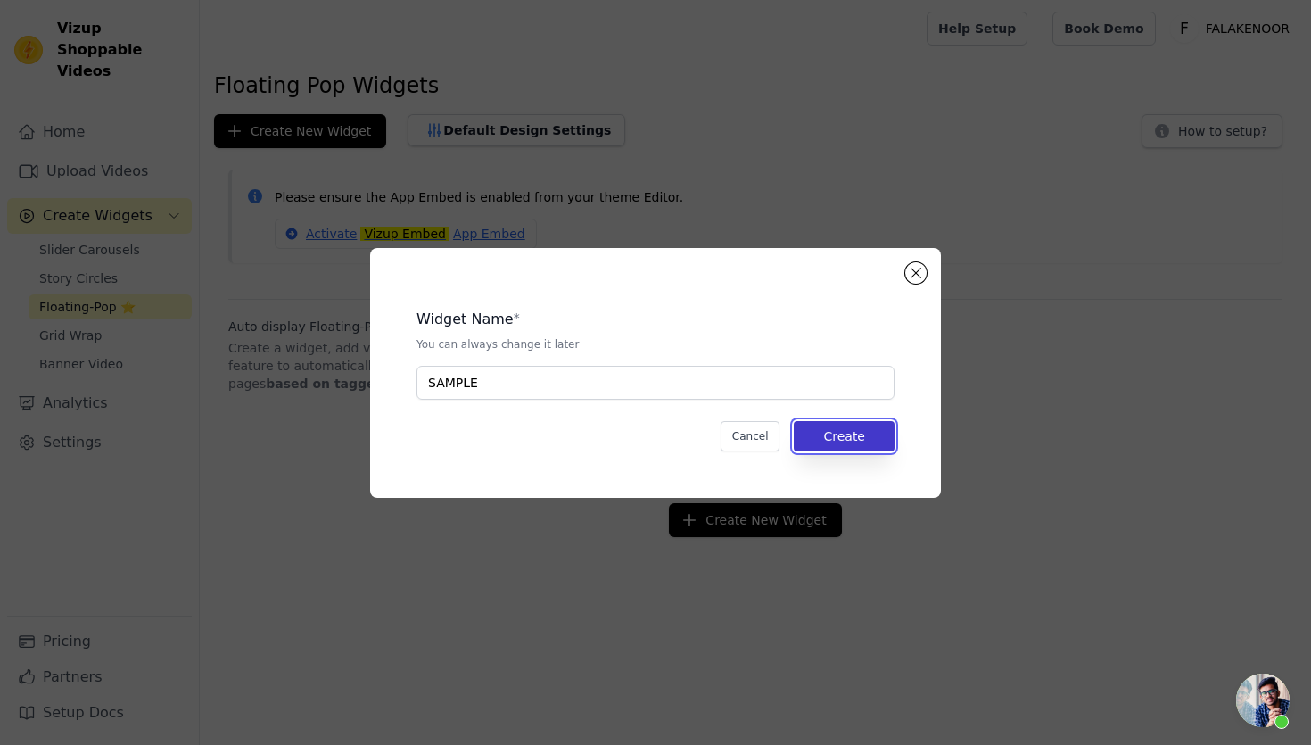
click at [868, 432] on button "Create" at bounding box center [844, 436] width 101 height 30
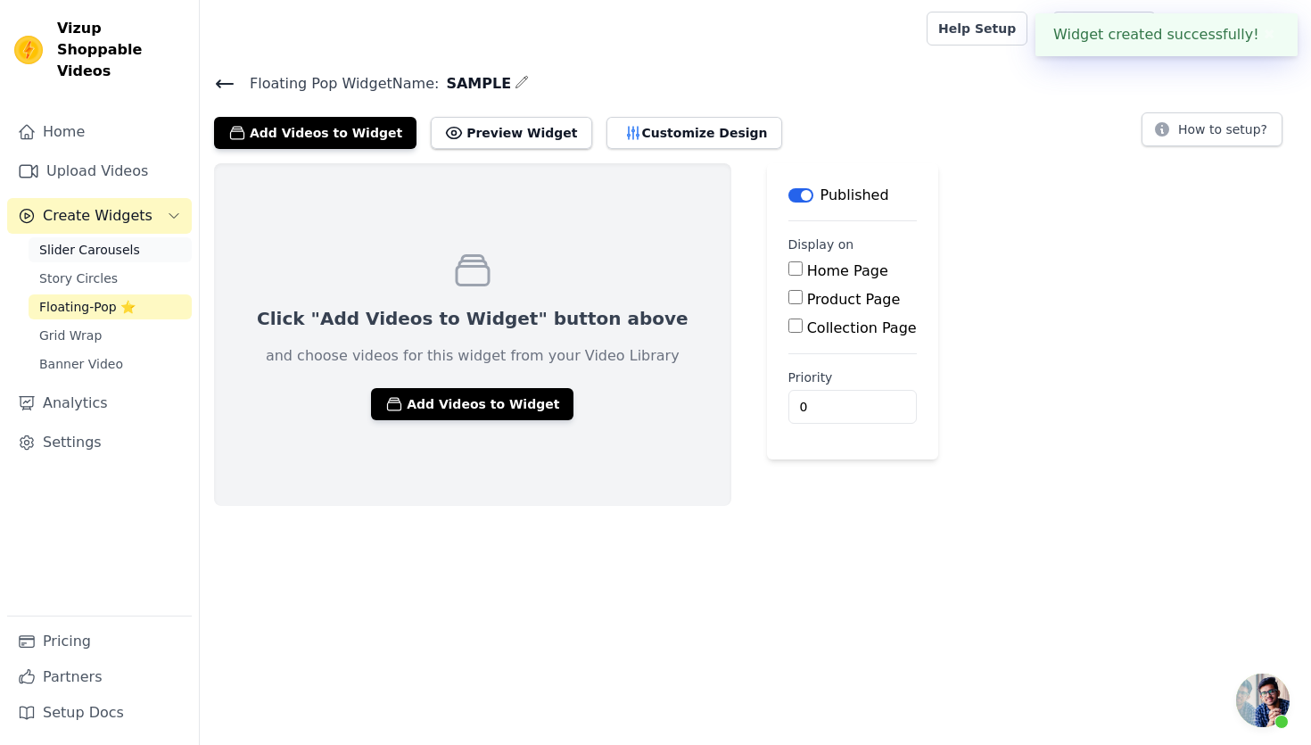
click at [114, 241] on span "Slider Carousels" at bounding box center [89, 250] width 101 height 18
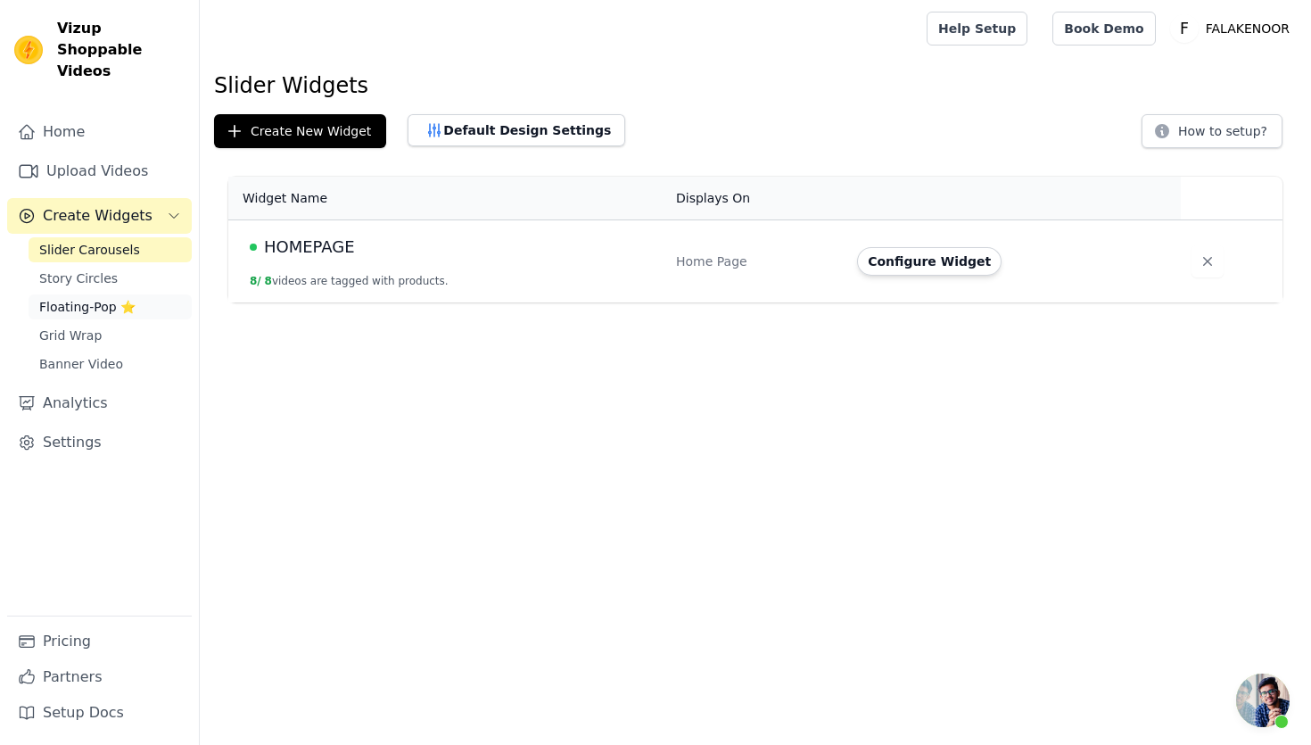
click at [105, 298] on span "Floating-Pop ⭐" at bounding box center [87, 307] width 96 height 18
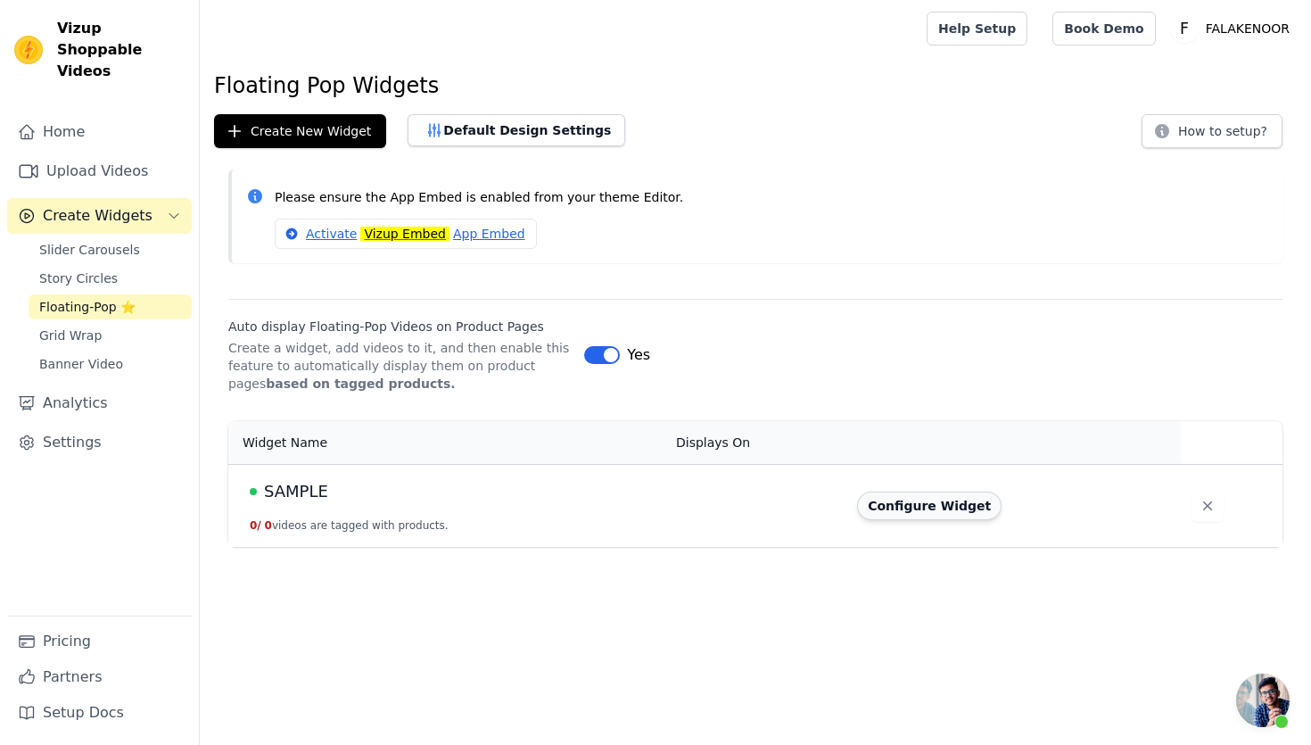
click at [915, 502] on button "Configure Widget" at bounding box center [929, 505] width 144 height 29
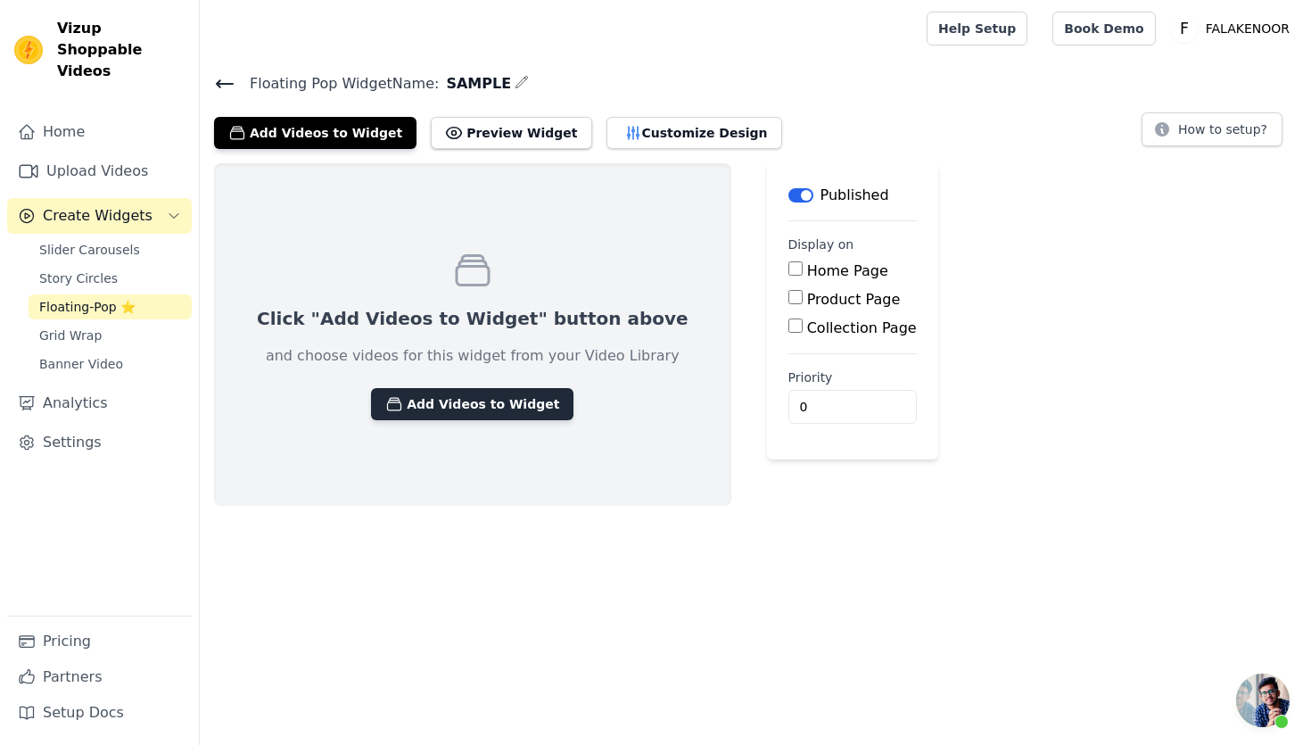
click at [427, 389] on button "Add Videos to Widget" at bounding box center [472, 404] width 202 height 32
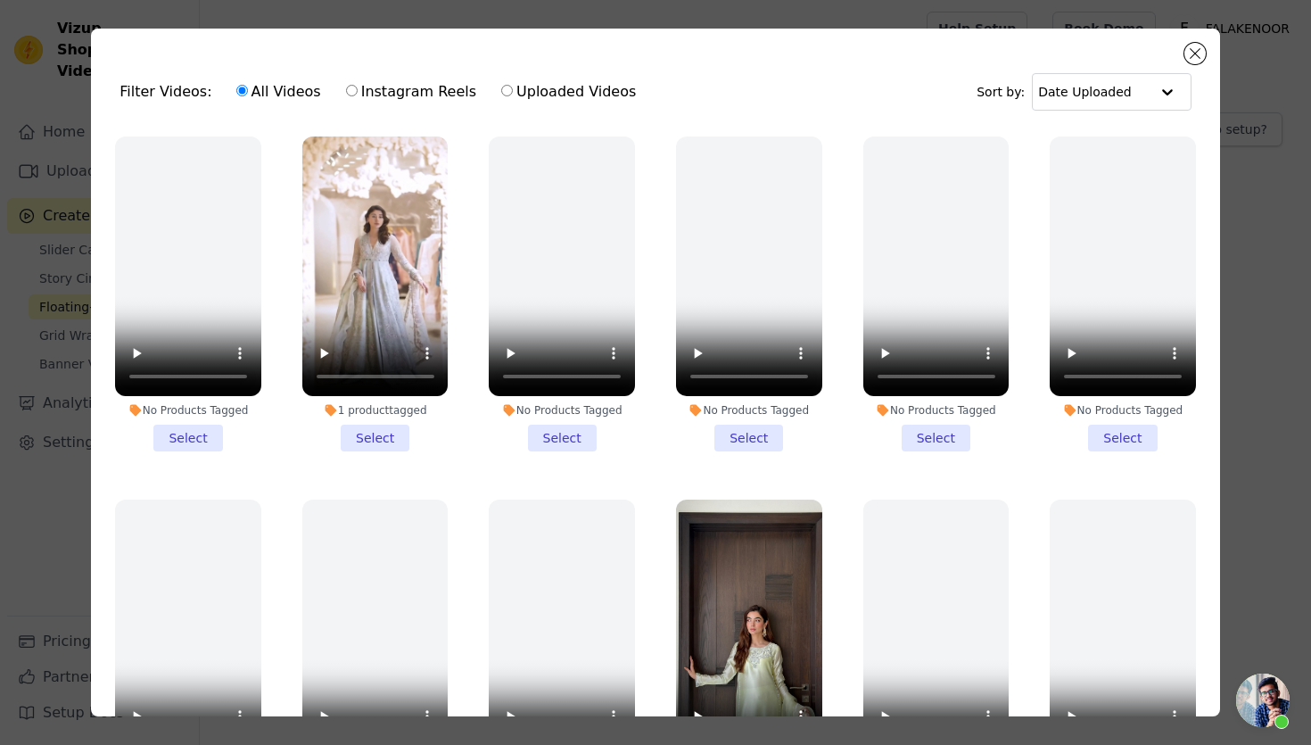
click at [386, 442] on li "1 product tagged Select" at bounding box center [375, 293] width 146 height 315
click at [0, 0] on input "1 product tagged Select" at bounding box center [0, 0] width 0 height 0
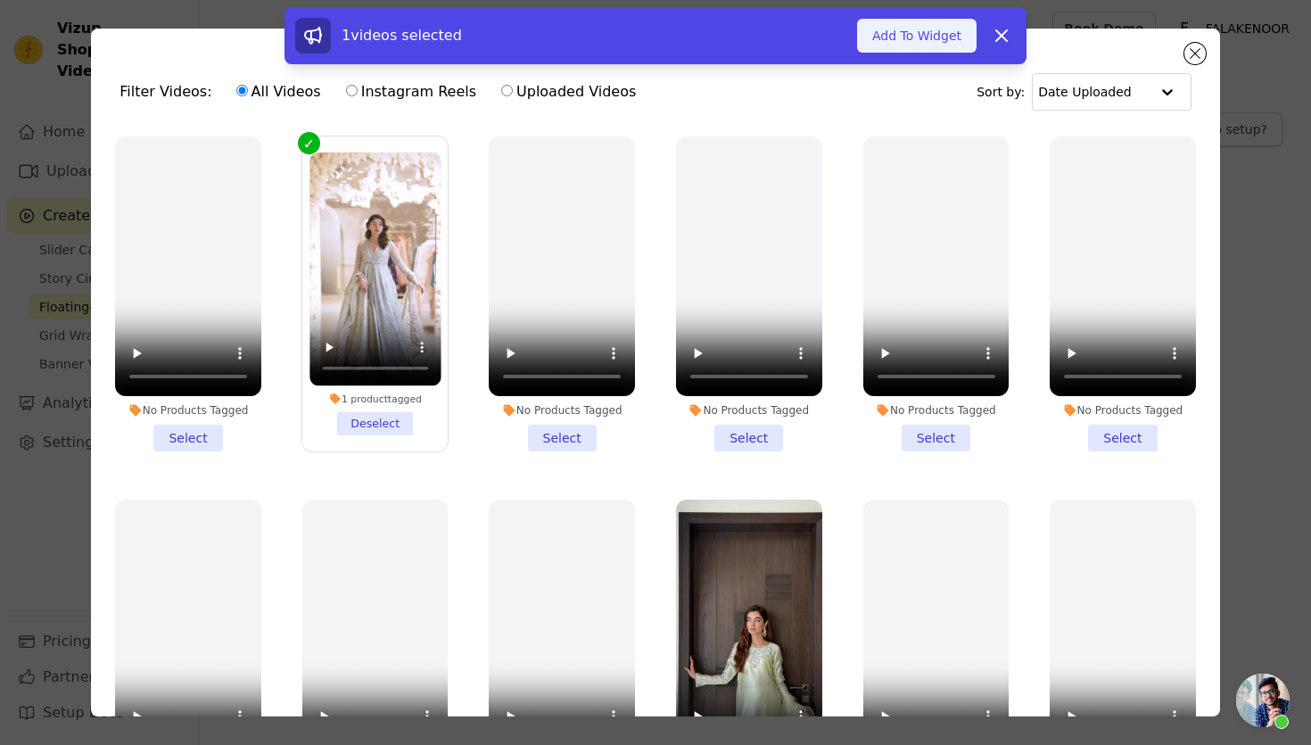
click at [897, 38] on button "Add To Widget" at bounding box center [916, 36] width 119 height 34
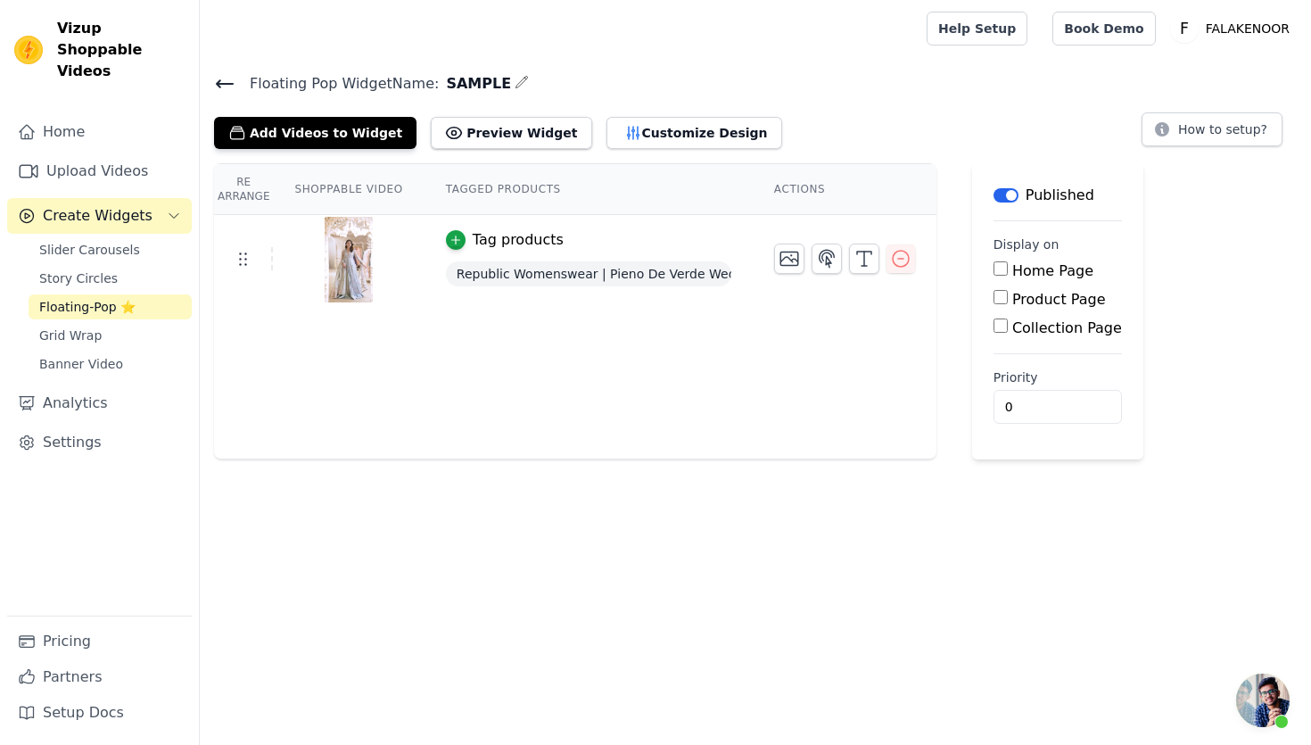
click at [492, 239] on div "Tag products" at bounding box center [518, 239] width 91 height 21
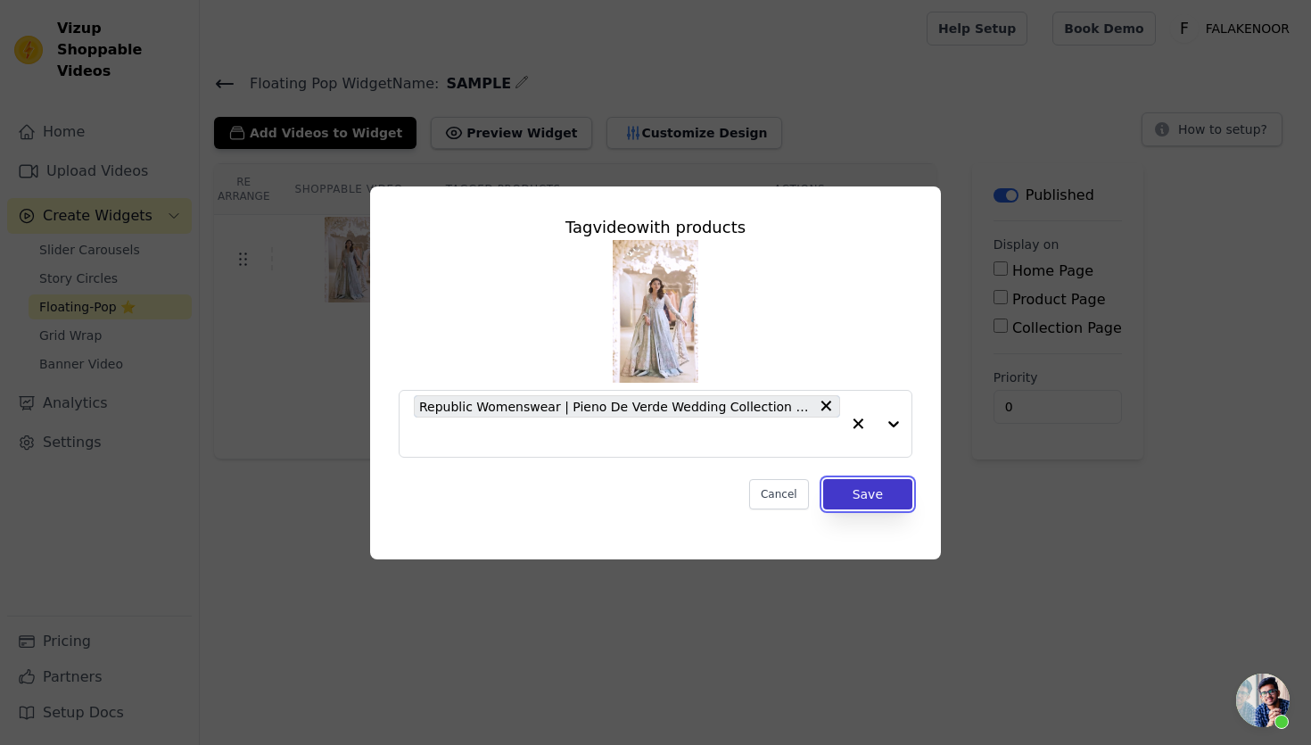
click at [863, 496] on button "Save" at bounding box center [867, 494] width 89 height 30
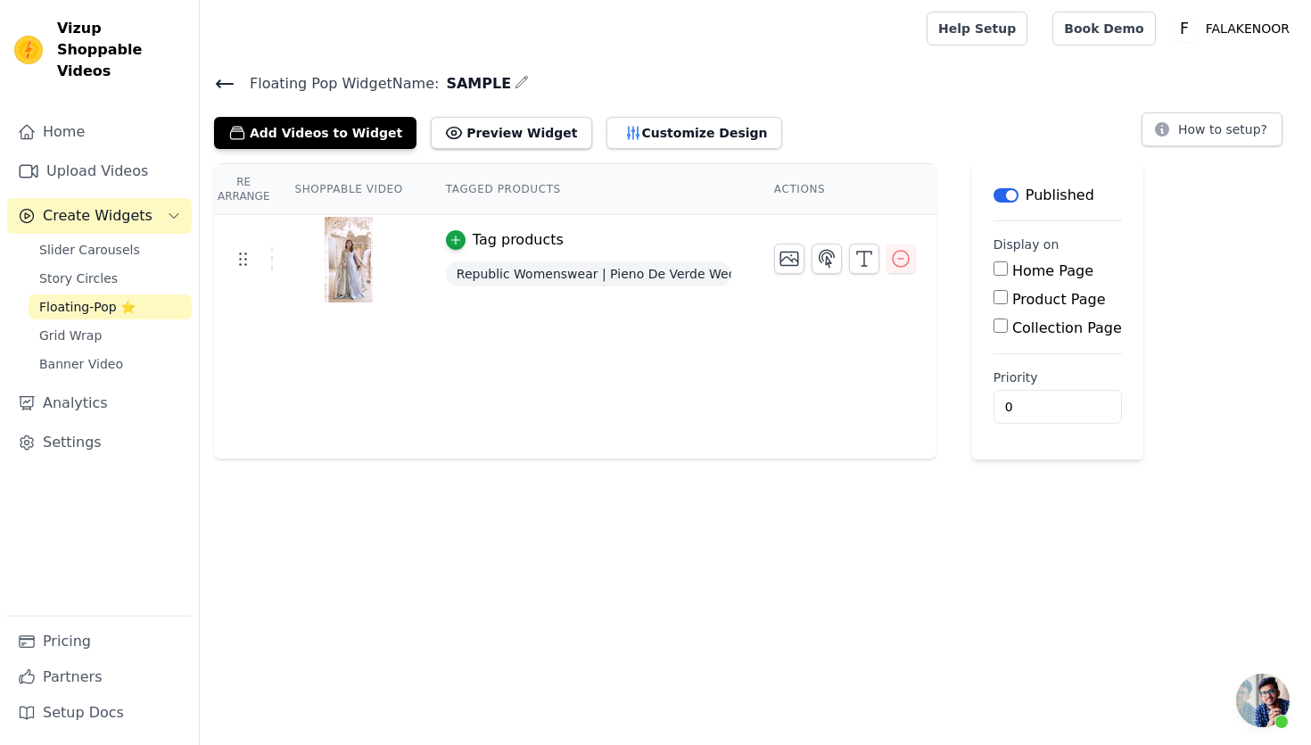
click at [78, 298] on span "Floating-Pop ⭐" at bounding box center [87, 307] width 96 height 18
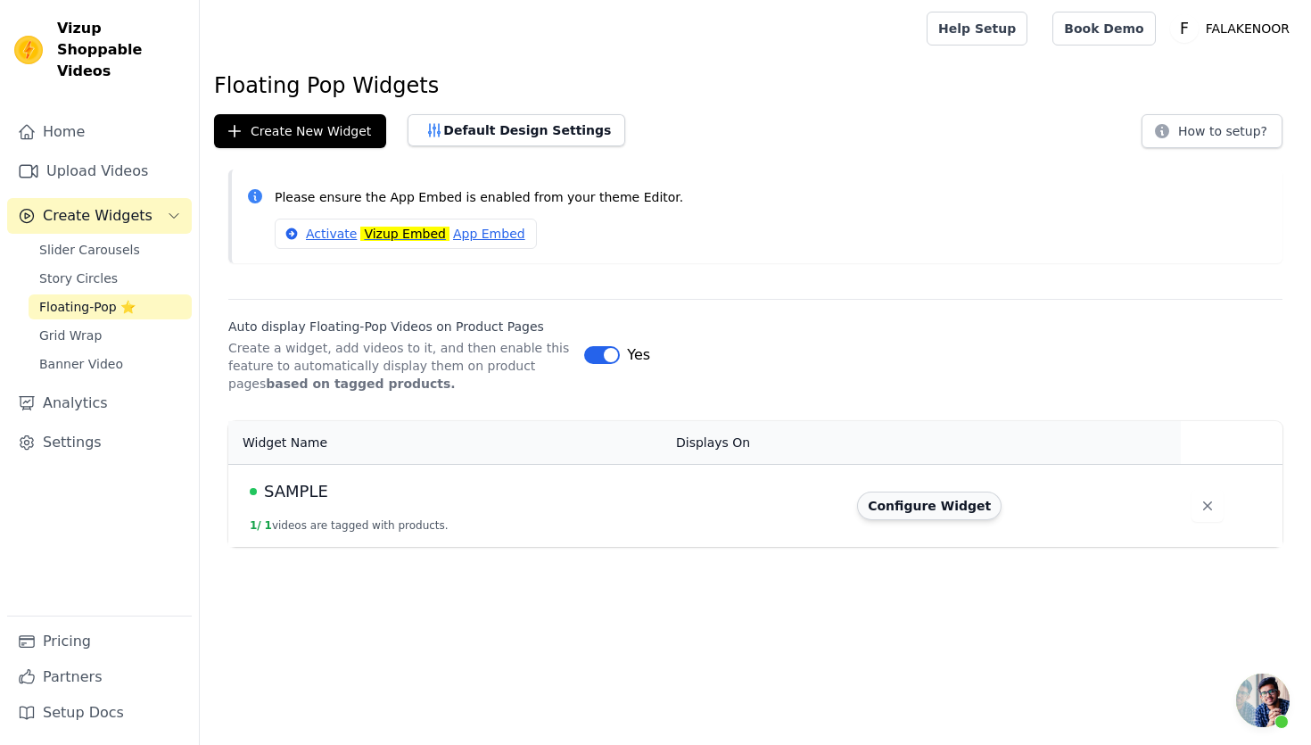
click at [975, 498] on button "Configure Widget" at bounding box center [929, 505] width 144 height 29
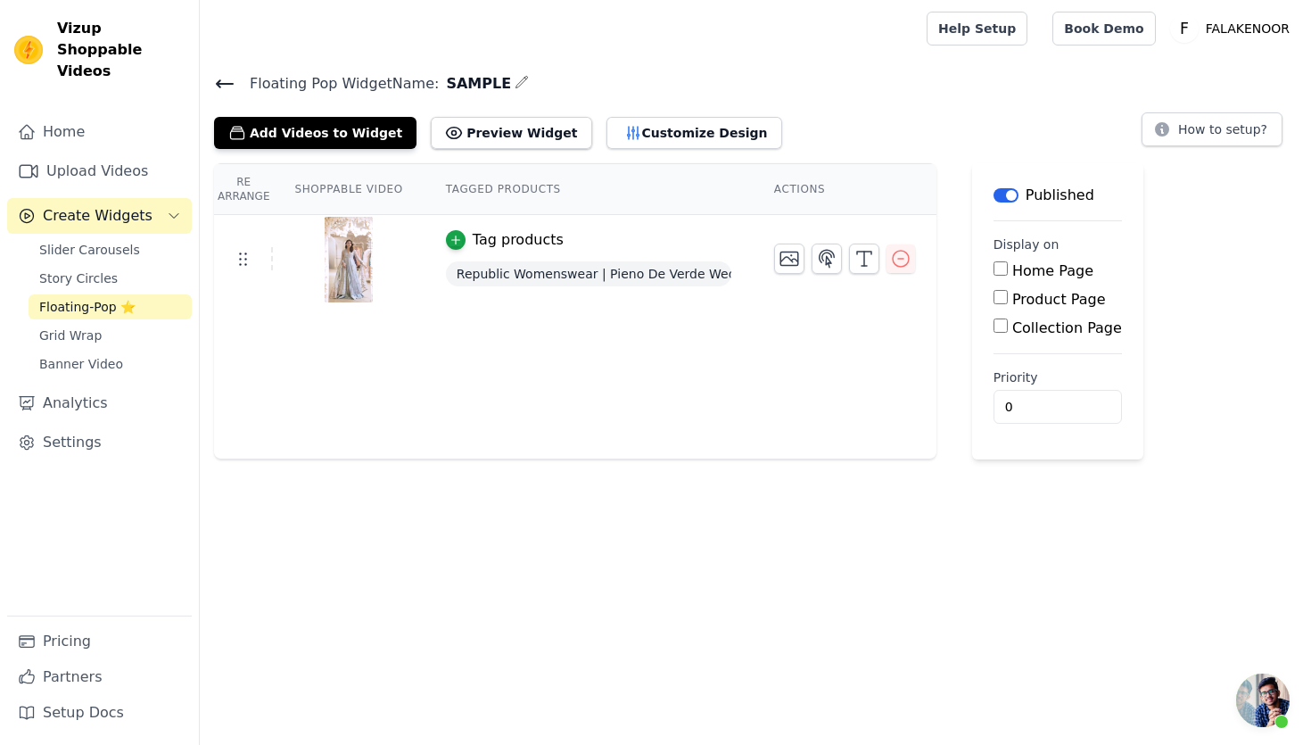
click at [1000, 297] on input "Product Page" at bounding box center [1000, 297] width 14 height 14
checkbox input "true"
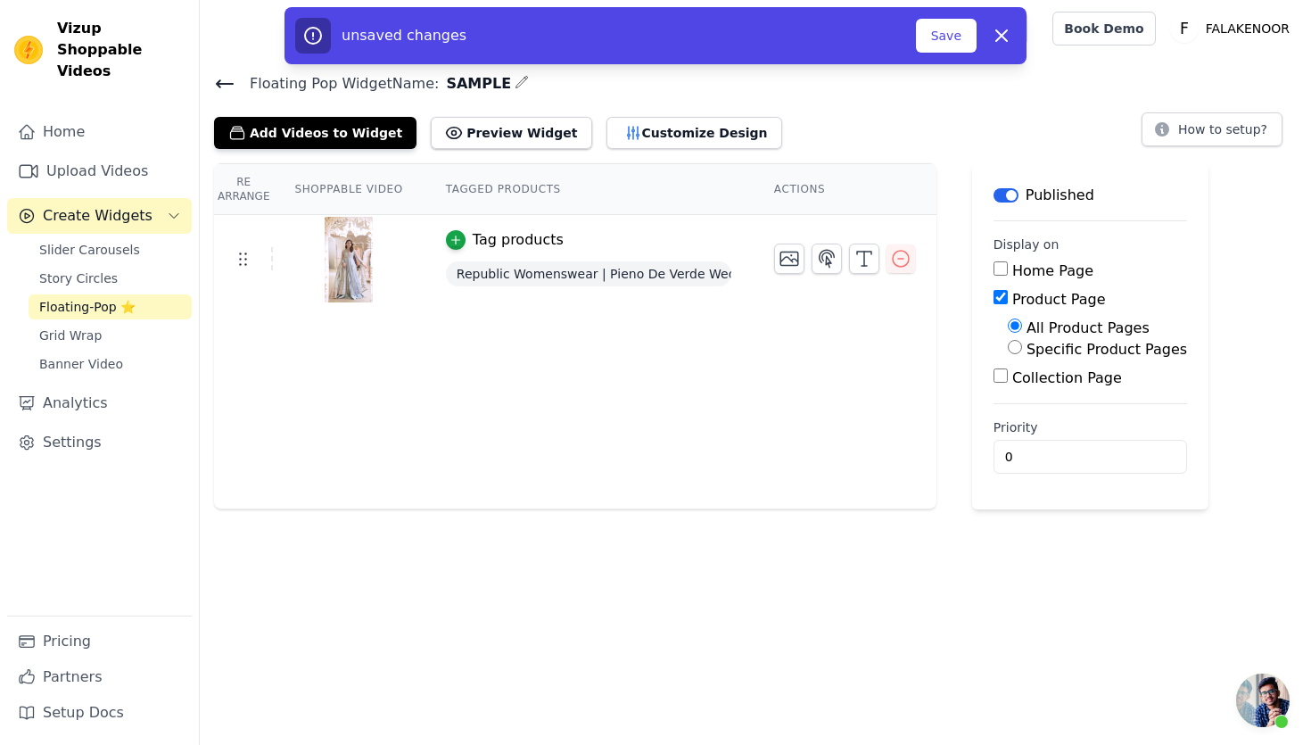
click at [1016, 347] on input "Specific Product Pages" at bounding box center [1015, 347] width 14 height 14
radio input "true"
click at [1001, 301] on input "Product Page" at bounding box center [1000, 297] width 14 height 14
checkbox input "false"
click at [111, 298] on span "Floating-Pop ⭐" at bounding box center [87, 307] width 96 height 18
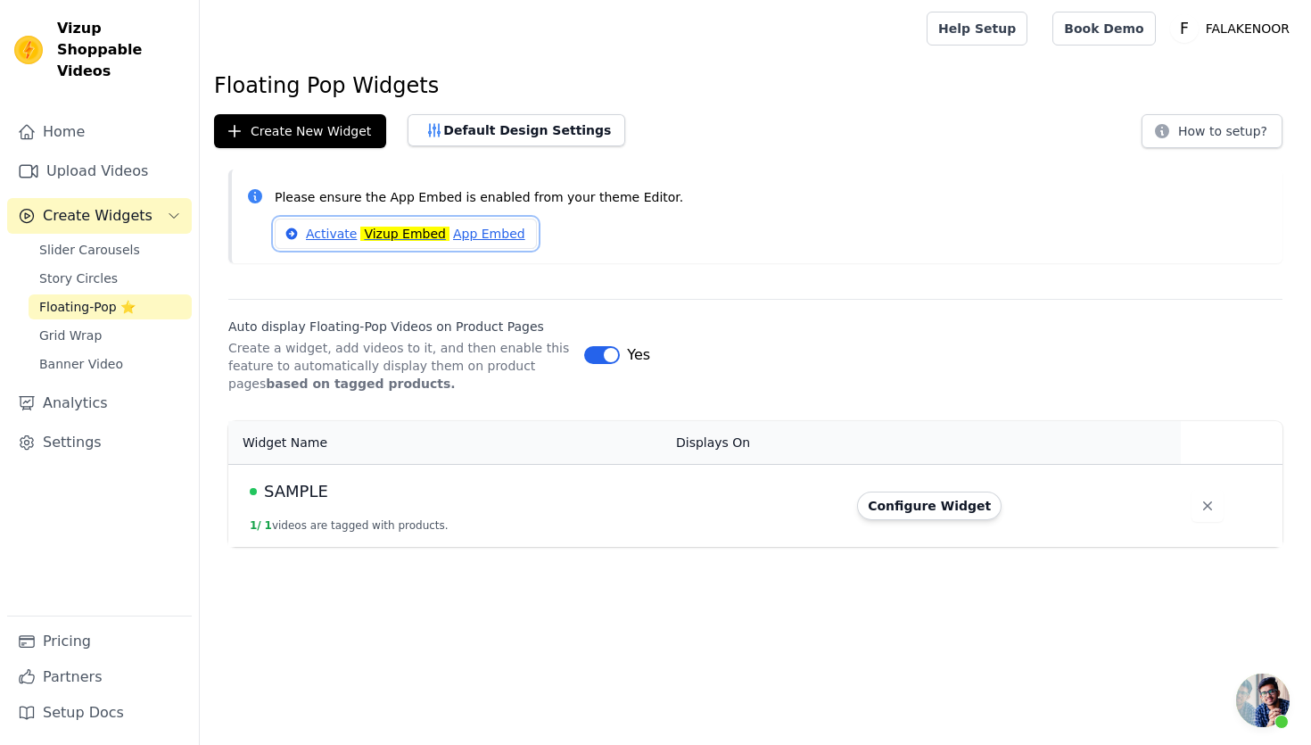
click at [441, 238] on mark "Vizup Embed" at bounding box center [404, 233] width 89 height 14
click at [921, 167] on div "Floating Pop Widgets Create New Widget Default Design Settings How to setup? Pl…" at bounding box center [755, 312] width 1111 height 482
click at [86, 205] on span "Create Widgets" at bounding box center [98, 215] width 110 height 21
